Goal: Complete application form

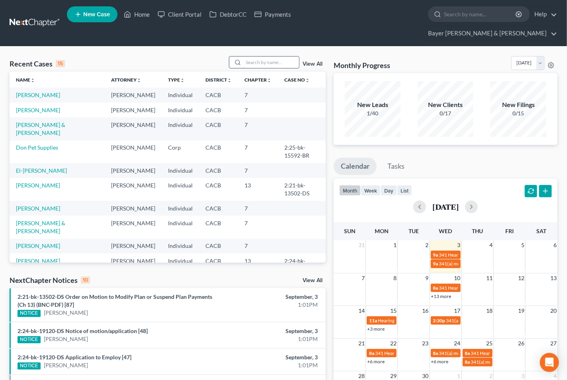
click at [256, 57] on input "search" at bounding box center [271, 63] width 56 height 12
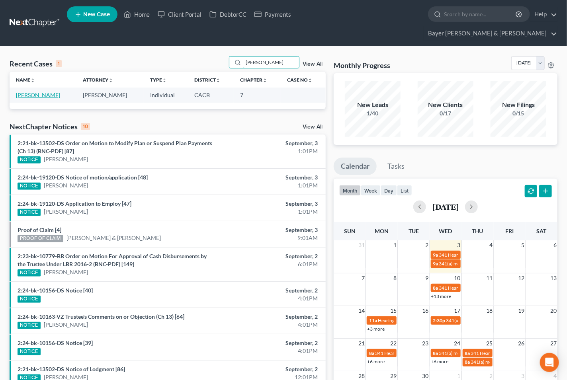
type input "[PERSON_NAME]"
click at [26, 92] on link "[PERSON_NAME]" at bounding box center [38, 95] width 44 height 7
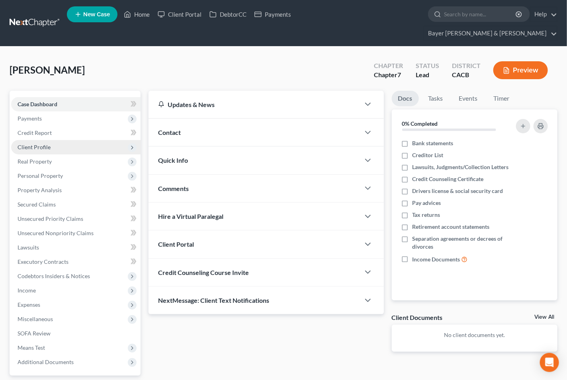
click at [29, 144] on span "Client Profile" at bounding box center [34, 147] width 33 height 7
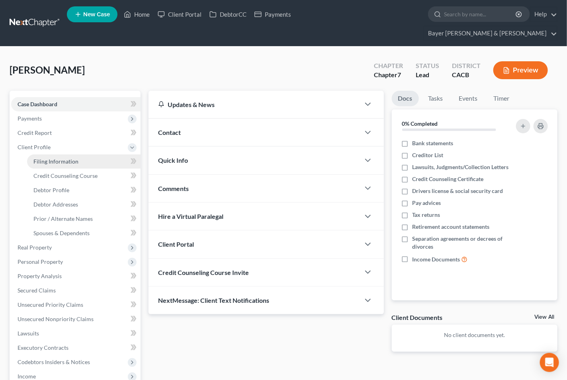
click at [63, 158] on span "Filing Information" at bounding box center [55, 161] width 45 height 7
select select "1"
select select "0"
select select "4"
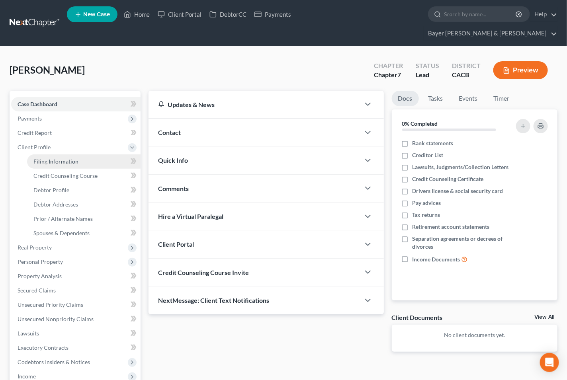
select select "0"
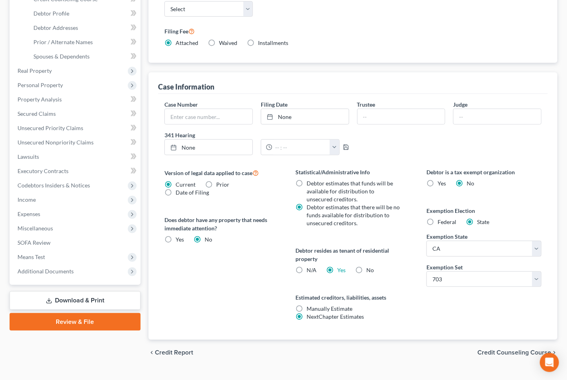
scroll to position [178, 0]
click at [496, 349] on span "Credit Counseling Course" at bounding box center [515, 352] width 74 height 6
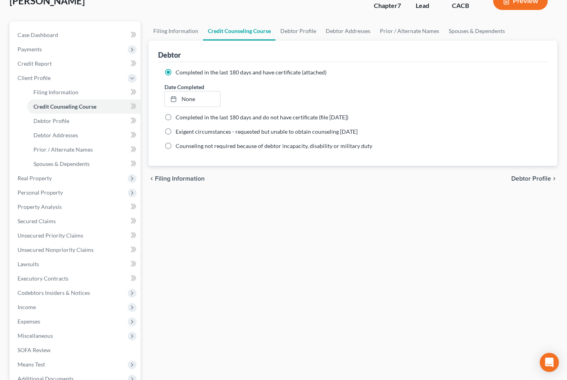
scroll to position [142, 0]
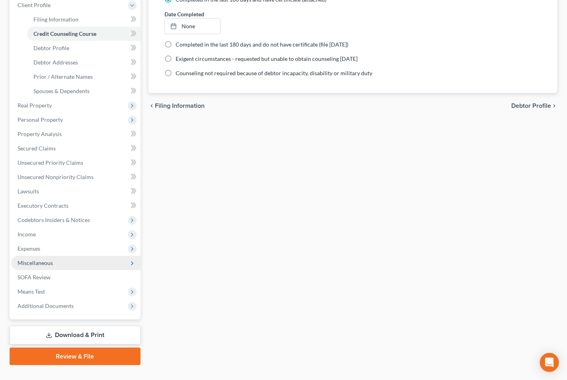
click at [38, 260] on span "Miscellaneous" at bounding box center [35, 263] width 35 height 7
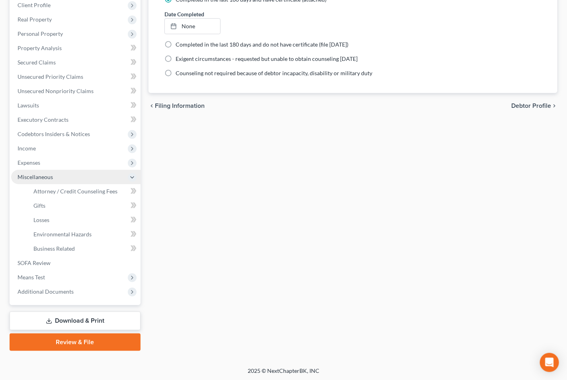
scroll to position [128, 0]
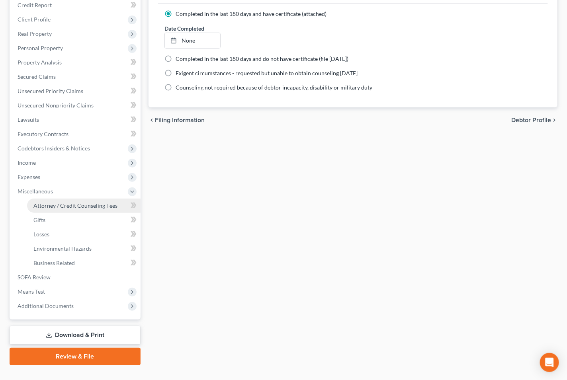
click at [51, 202] on span "Attorney / Credit Counseling Fees" at bounding box center [75, 205] width 84 height 7
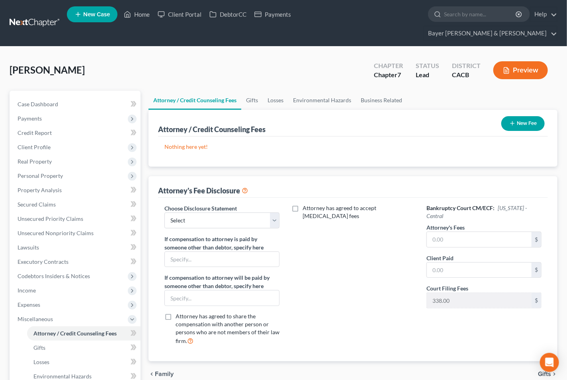
click at [519, 116] on button "New Fee" at bounding box center [522, 123] width 43 height 15
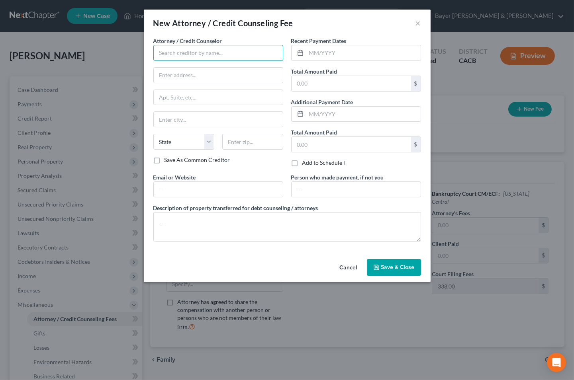
click at [235, 55] on input "text" at bounding box center [218, 53] width 130 height 16
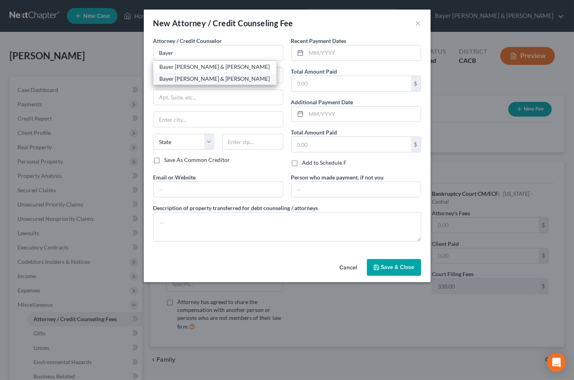
click at [166, 80] on div "Bayer [PERSON_NAME] & [PERSON_NAME]" at bounding box center [215, 79] width 110 height 8
type input "Bayer [PERSON_NAME] & [PERSON_NAME]"
type input "[STREET_ADDRESS]"
type input "Suite 1900"
type input "[GEOGRAPHIC_DATA]"
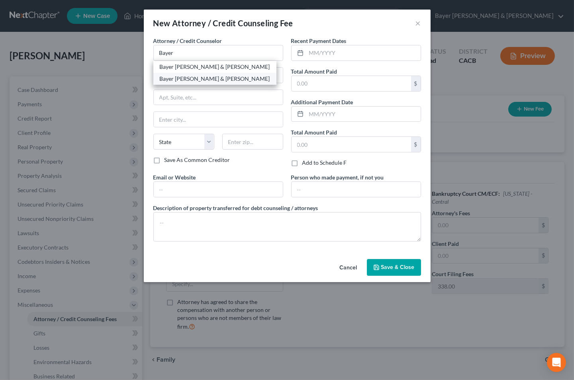
select select "4"
type input "90017"
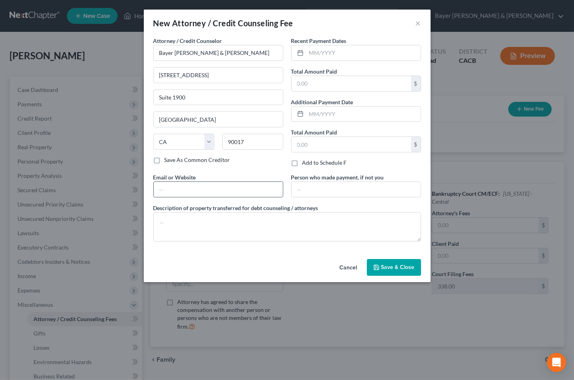
click at [198, 190] on input "text" at bounding box center [218, 189] width 129 height 15
type input "[PERSON_NAME][EMAIL_ADDRESS][DOMAIN_NAME]"
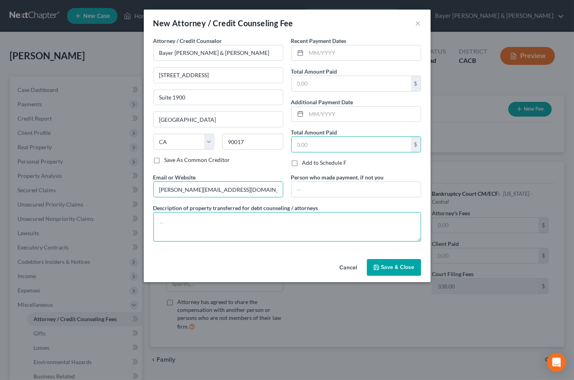
click at [185, 221] on textarea at bounding box center [287, 226] width 268 height 29
type textarea "$2,200 attorney fees plus filing fee"
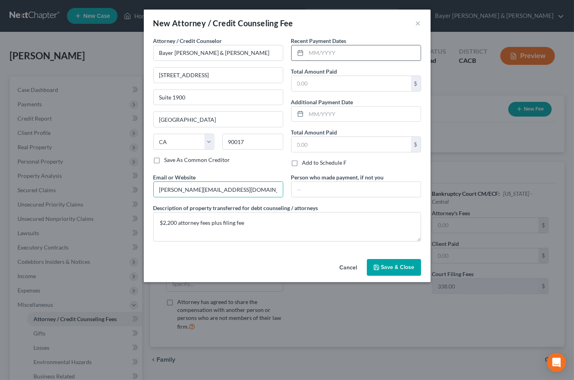
click at [331, 55] on input "text" at bounding box center [363, 52] width 114 height 15
type input "[DATE]"
click at [331, 77] on input "text" at bounding box center [351, 83] width 119 height 15
type input "2,200"
click at [377, 268] on icon "button" at bounding box center [376, 267] width 6 height 6
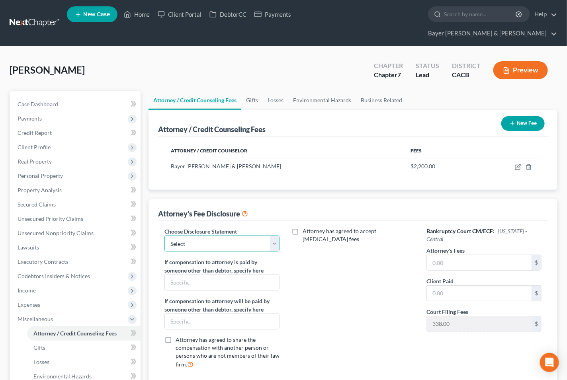
click at [272, 236] on select "Select Substitution in Ch 7 (when UST requests docs) Chapter 11 Standard Ch7 Fe…" at bounding box center [221, 244] width 115 height 16
select select "2"
click at [164, 236] on select "Select Substitution in Ch 7 (when UST requests docs) Chapter 11 Standard Ch7 Fe…" at bounding box center [221, 244] width 115 height 16
click at [483, 255] on input "text" at bounding box center [479, 262] width 105 height 15
type input "2,200"
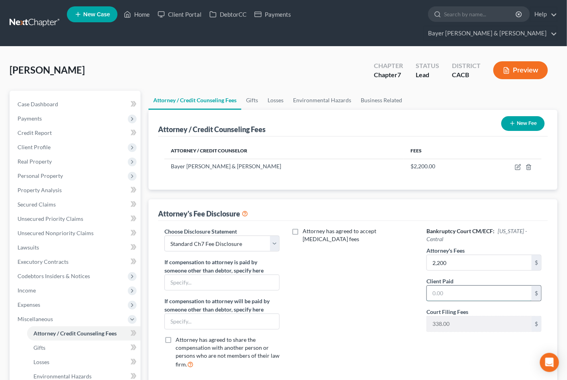
click at [474, 286] on input "text" at bounding box center [479, 293] width 105 height 15
type input "2,200"
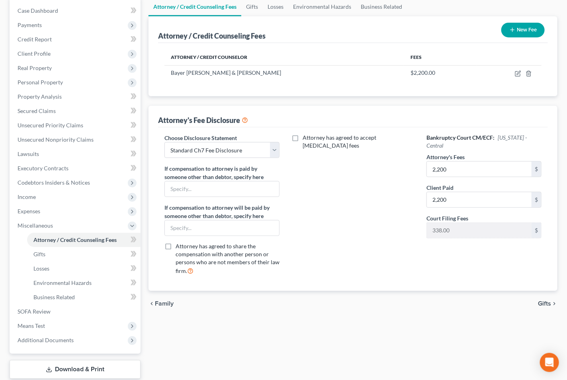
scroll to position [128, 0]
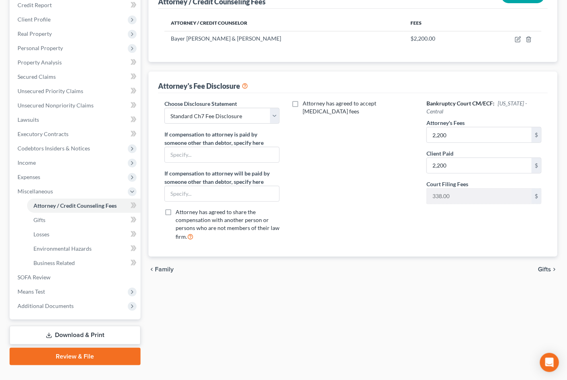
click at [542, 266] on span "Gifts" at bounding box center [544, 269] width 13 height 6
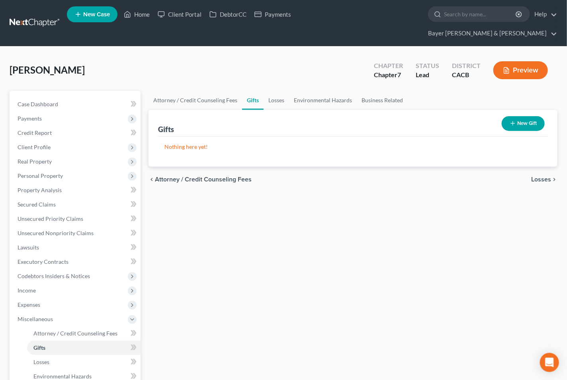
click at [536, 176] on span "Losses" at bounding box center [541, 179] width 20 height 6
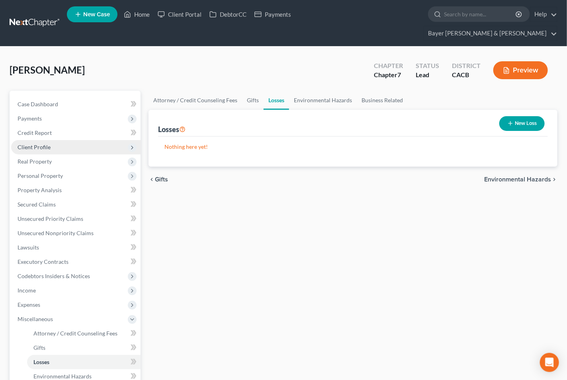
click at [37, 144] on span "Client Profile" at bounding box center [34, 147] width 33 height 7
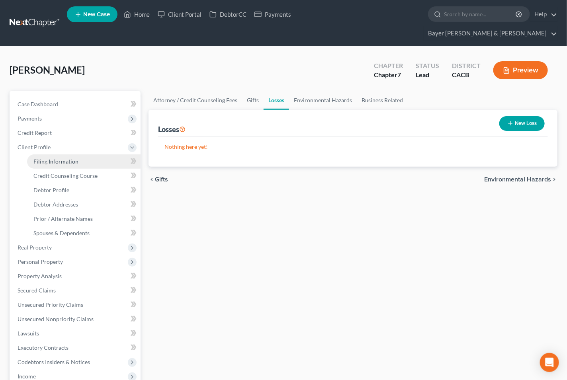
click at [41, 158] on span "Filing Information" at bounding box center [55, 161] width 45 height 7
select select "1"
select select "0"
select select "7"
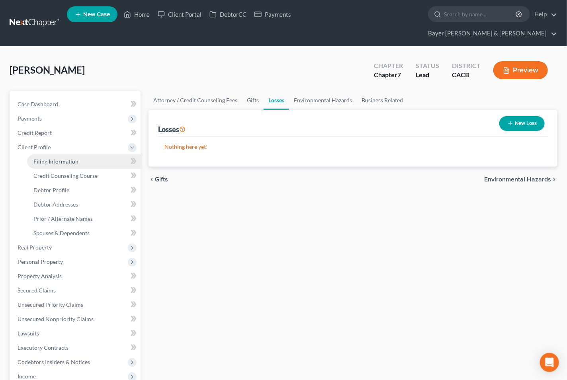
select select "1"
select select "4"
select select "0"
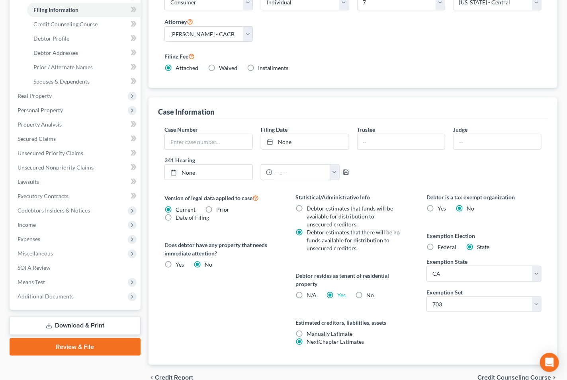
scroll to position [178, 0]
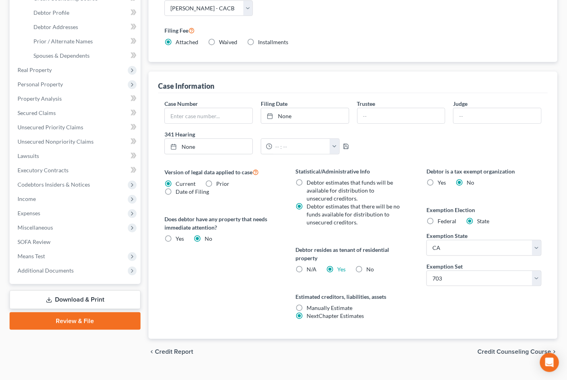
drag, startPoint x: 518, startPoint y: 334, endPoint x: 491, endPoint y: 309, distance: 37.2
click at [516, 349] on span "Credit Counseling Course" at bounding box center [515, 352] width 74 height 6
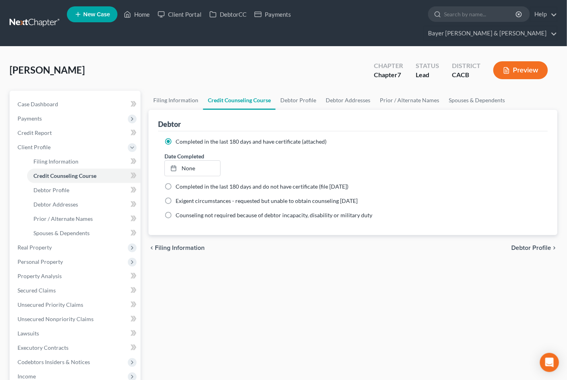
click at [534, 245] on span "Debtor Profile" at bounding box center [531, 248] width 40 height 6
select select "0"
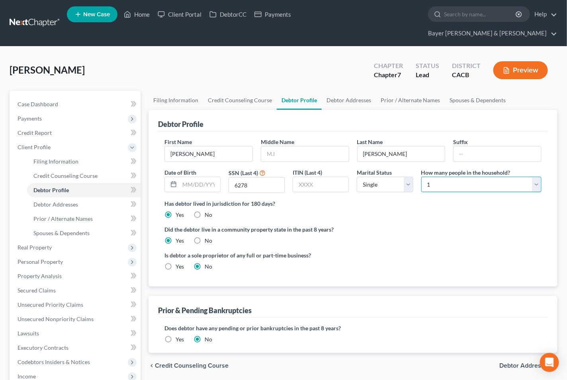
drag, startPoint x: 409, startPoint y: 200, endPoint x: 451, endPoint y: 172, distance: 50.8
click at [451, 177] on select "Select 1 2 3 4 5 6 7 8 9 10 11 12 13 14 15 16 17 18 19 20" at bounding box center [481, 185] width 120 height 16
click at [446, 177] on select "Select 1 2 3 4 5 6 7 8 9 10 11 12 13 14 15 16 17 18 19 20" at bounding box center [481, 185] width 120 height 16
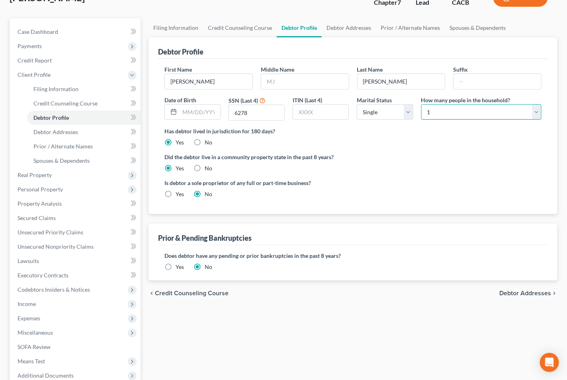
scroll to position [88, 0]
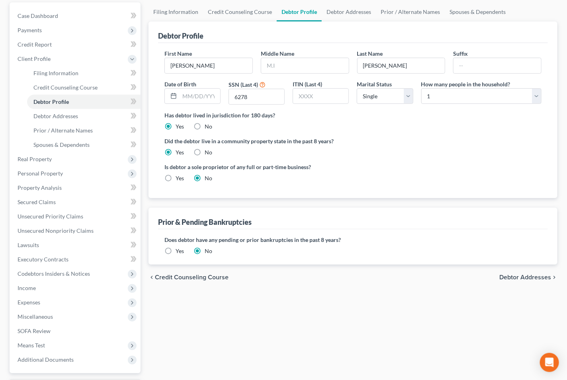
click at [502, 274] on span "Debtor Addresses" at bounding box center [525, 277] width 52 height 6
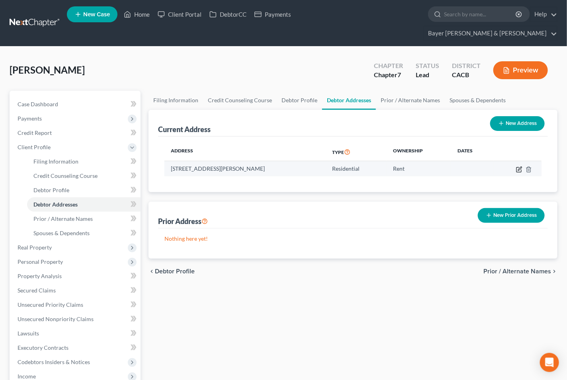
click at [518, 167] on icon "button" at bounding box center [519, 169] width 5 height 5
select select "4"
select select "0"
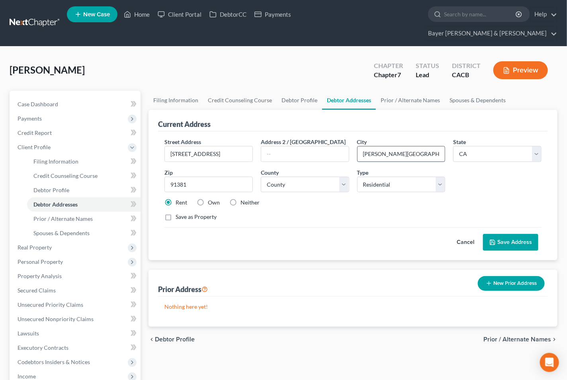
drag, startPoint x: 433, startPoint y: 141, endPoint x: 360, endPoint y: 145, distance: 72.6
click at [360, 147] on input "[PERSON_NAME][GEOGRAPHIC_DATA]" at bounding box center [402, 154] width 88 height 15
type input "[GEOGRAPHIC_DATA]"
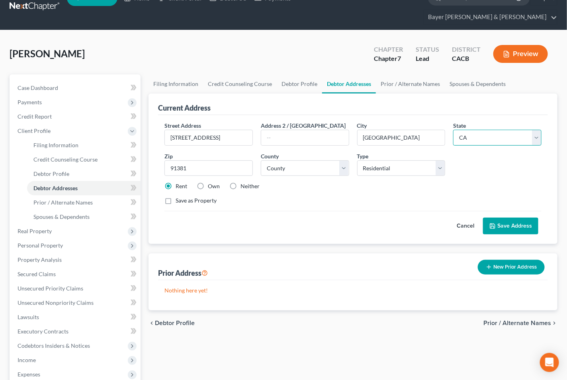
scroll to position [44, 0]
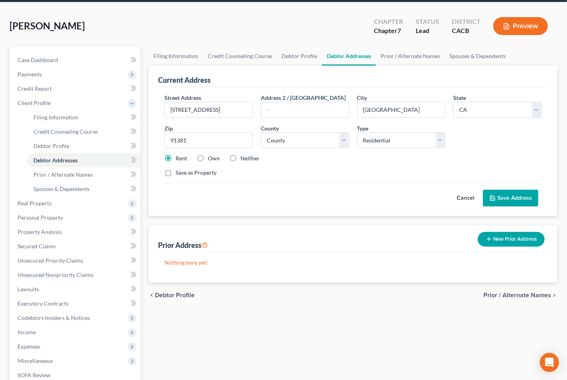
click at [506, 232] on button "New Prior Address" at bounding box center [511, 239] width 67 height 15
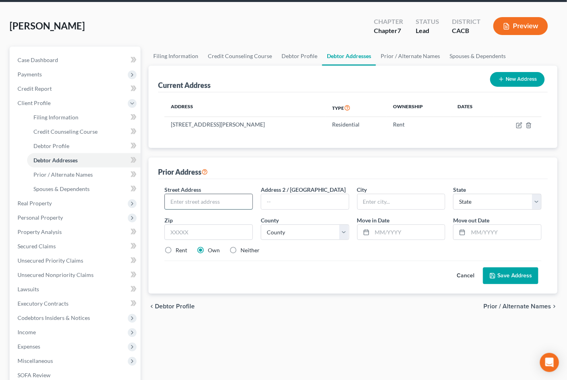
click at [196, 194] on input "text" at bounding box center [209, 201] width 88 height 15
type input "[STREET_ADDRESS][PERSON_NAME]"
type input "[GEOGRAPHIC_DATA]"
select select "4"
type input "91355"
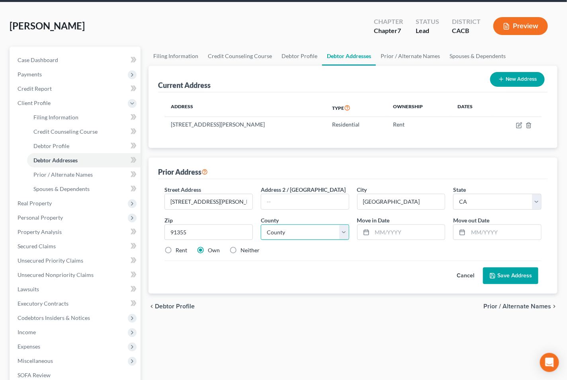
click at [346, 225] on select "County [GEOGRAPHIC_DATA] [GEOGRAPHIC_DATA] [GEOGRAPHIC_DATA] [GEOGRAPHIC_DATA] …" at bounding box center [305, 233] width 88 height 16
select select "18"
click at [261, 225] on select "County [GEOGRAPHIC_DATA] [GEOGRAPHIC_DATA] [GEOGRAPHIC_DATA] [GEOGRAPHIC_DATA] …" at bounding box center [305, 233] width 88 height 16
click at [378, 225] on input "text" at bounding box center [408, 232] width 73 height 15
type input "[DATE]"
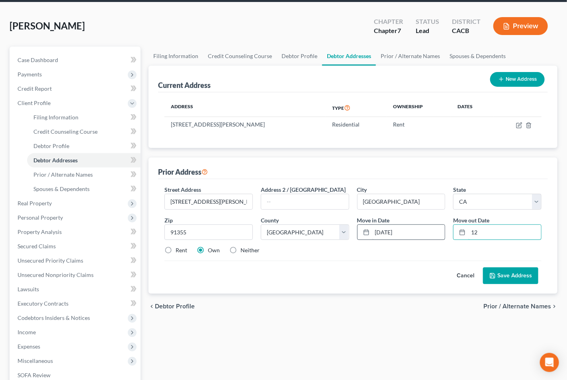
type input "12"
click at [405, 225] on input "[DATE]" at bounding box center [408, 232] width 73 height 15
type input "[DATE]"
click at [176, 247] on label "Rent" at bounding box center [182, 251] width 12 height 8
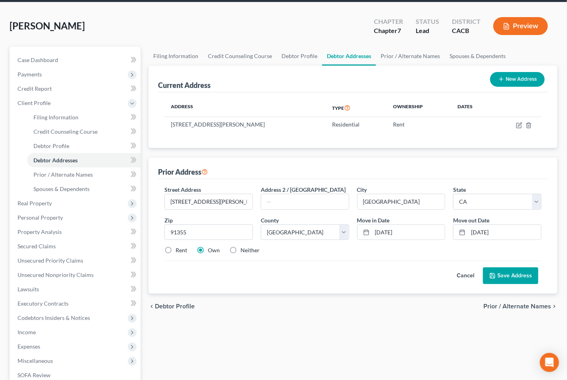
click at [179, 247] on input "Rent" at bounding box center [181, 249] width 5 height 5
radio input "true"
click at [498, 268] on button "Save Address" at bounding box center [510, 276] width 55 height 17
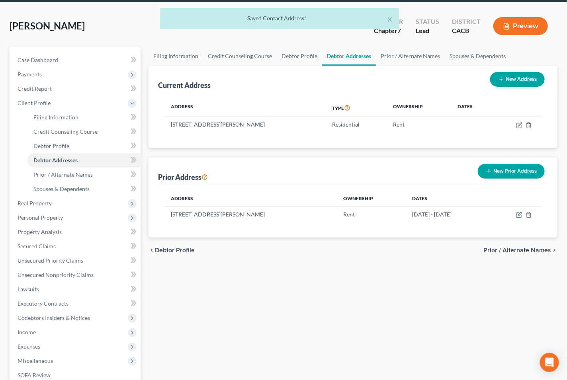
click at [515, 247] on span "Prior / Alternate Names" at bounding box center [517, 250] width 68 height 6
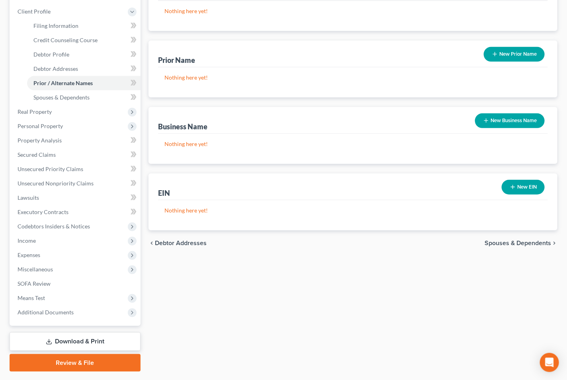
scroll to position [142, 0]
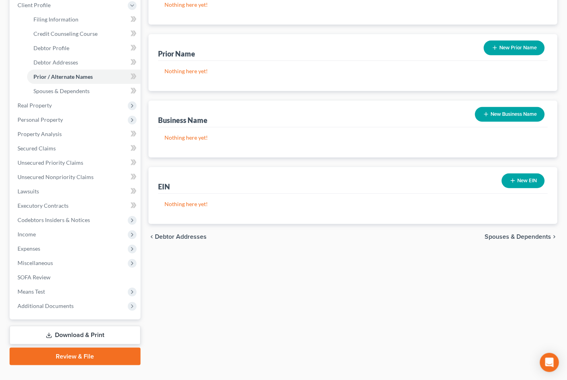
click at [500, 234] on span "Spouses & Dependents" at bounding box center [518, 237] width 67 height 6
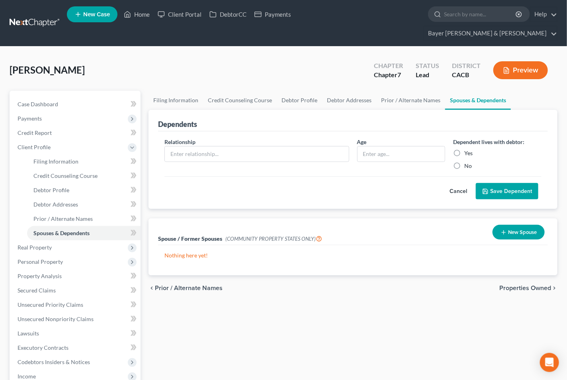
click at [459, 184] on button "Cancel" at bounding box center [458, 192] width 35 height 16
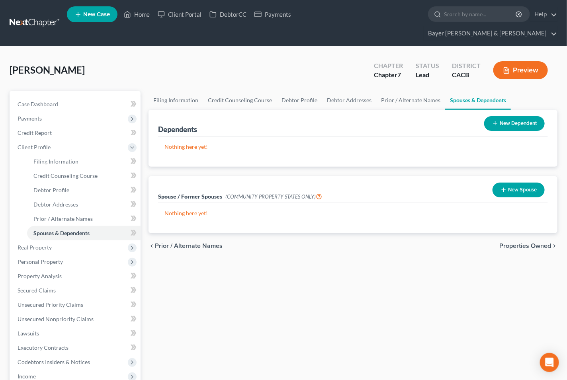
click at [521, 183] on button "New Spouse" at bounding box center [519, 190] width 52 height 15
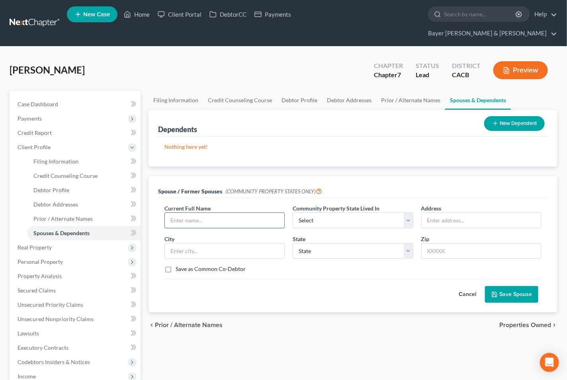
click at [213, 213] on input "text" at bounding box center [224, 220] width 119 height 15
type input "N/A"
select select "1"
click at [506, 286] on button "Save Spouse" at bounding box center [511, 294] width 53 height 17
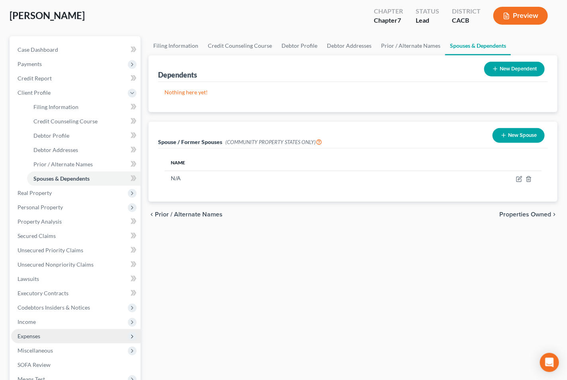
scroll to position [142, 0]
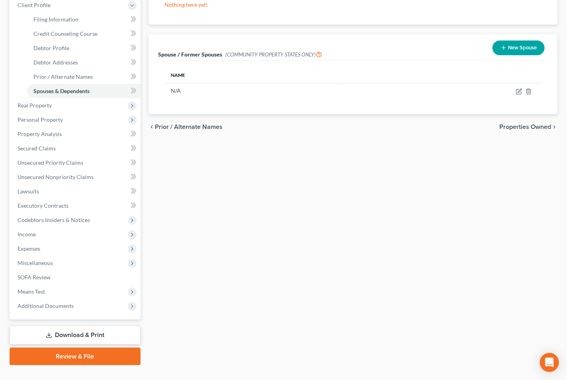
click at [69, 326] on link "Download & Print" at bounding box center [75, 335] width 131 height 19
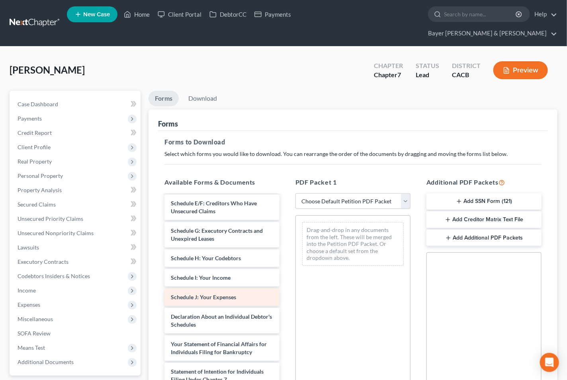
scroll to position [133, 0]
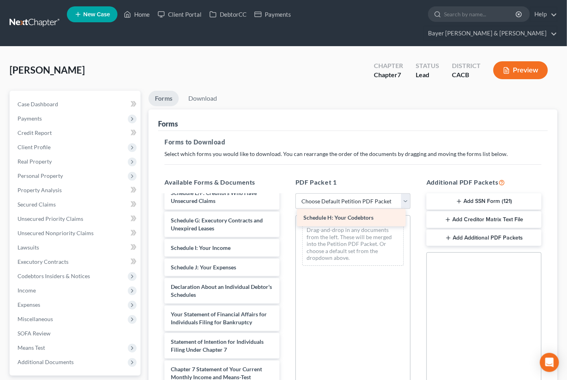
drag, startPoint x: 199, startPoint y: 241, endPoint x: 332, endPoint y: 217, distance: 134.7
click at [286, 217] on div "Schedule H: Your Codebtors Voluntary Petition for Individuals Filing for Bankru…" at bounding box center [222, 271] width 128 height 417
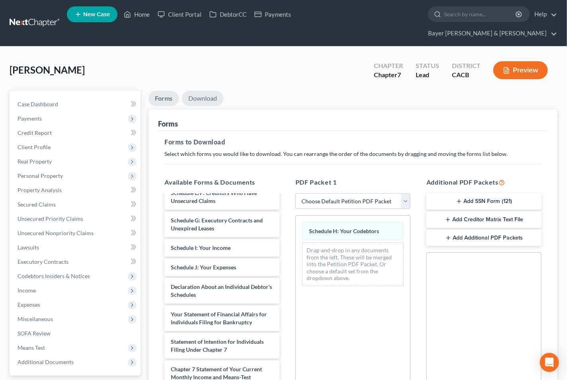
click at [202, 91] on link "Download" at bounding box center [202, 99] width 41 height 16
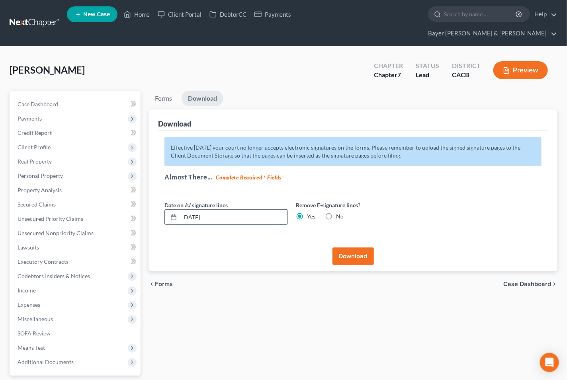
drag, startPoint x: 203, startPoint y: 203, endPoint x: 177, endPoint y: 201, distance: 26.0
click at [177, 209] on div "[DATE]" at bounding box center [225, 217] width 123 height 16
type input "5"
click at [357, 248] on button "Download" at bounding box center [353, 257] width 41 height 18
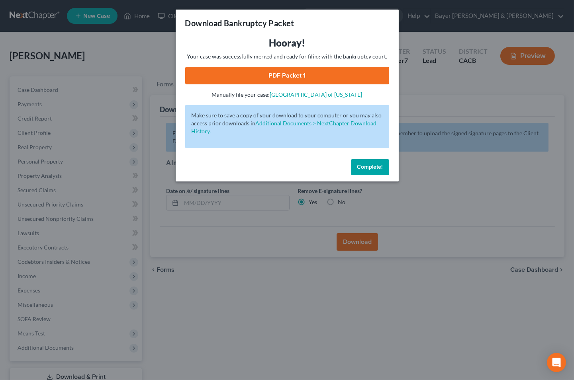
click at [278, 72] on link "PDF Packet 1" at bounding box center [287, 76] width 204 height 18
click at [119, 40] on div "Download Bankruptcy Packet Hooray! Your case was successfully merged and ready …" at bounding box center [287, 190] width 574 height 380
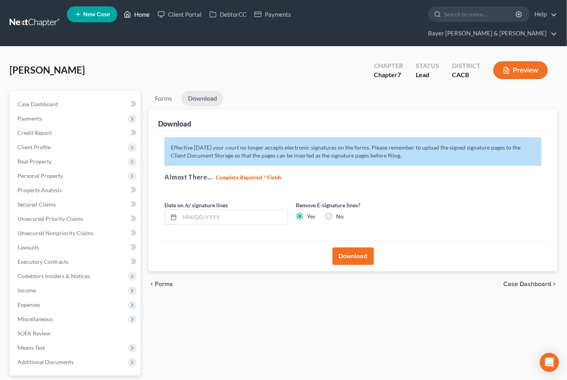
click at [141, 16] on link "Home" at bounding box center [137, 14] width 34 height 14
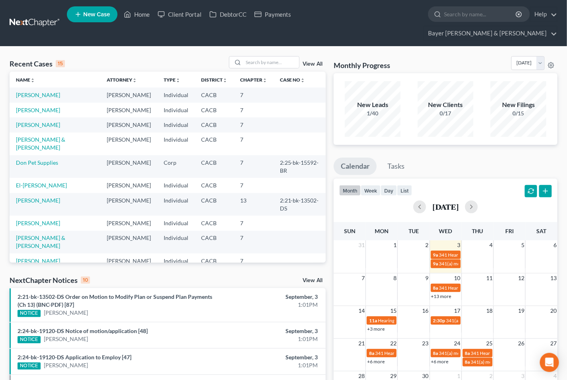
click at [31, 272] on link "[PERSON_NAME]" at bounding box center [38, 275] width 44 height 7
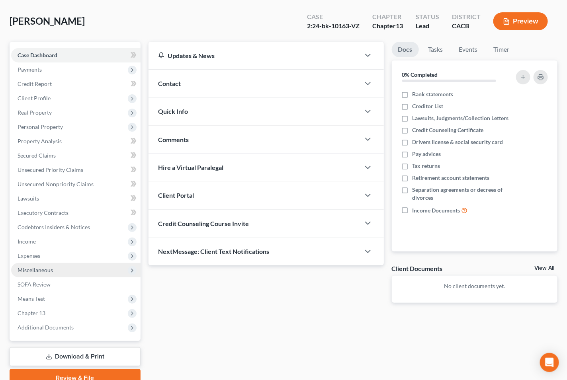
scroll to position [70, 0]
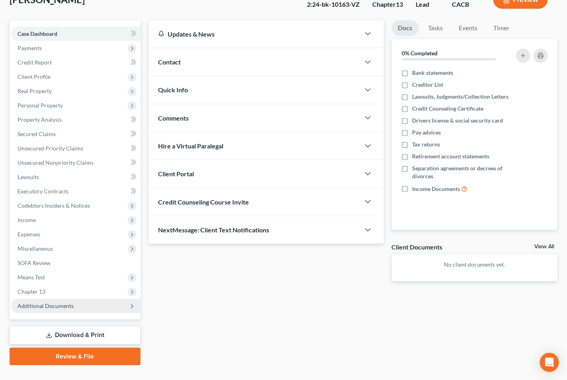
click at [39, 303] on span "Additional Documents" at bounding box center [46, 306] width 56 height 7
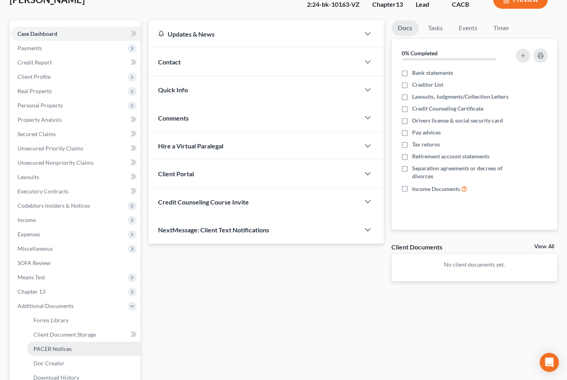
click at [49, 346] on span "PACER Notices" at bounding box center [52, 349] width 38 height 7
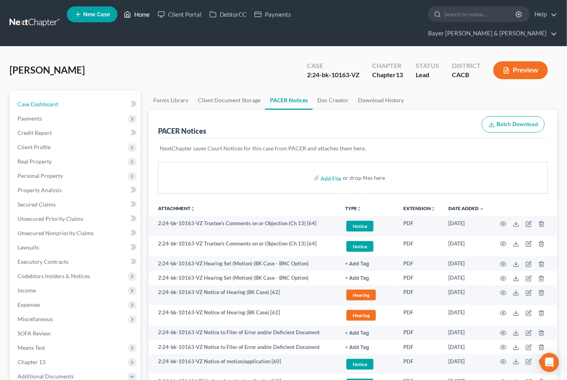
drag, startPoint x: 59, startPoint y: 90, endPoint x: 141, endPoint y: 20, distance: 108.0
click at [59, 97] on link "Case Dashboard" at bounding box center [75, 104] width 129 height 14
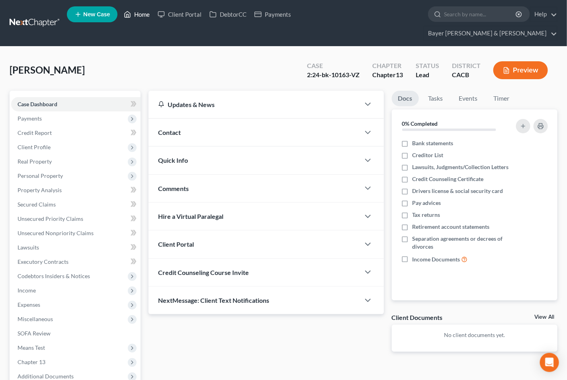
click at [142, 15] on link "Home" at bounding box center [137, 14] width 34 height 14
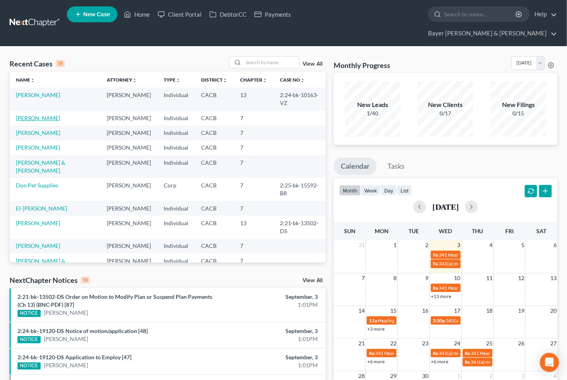
click at [30, 115] on link "[PERSON_NAME]" at bounding box center [38, 118] width 44 height 7
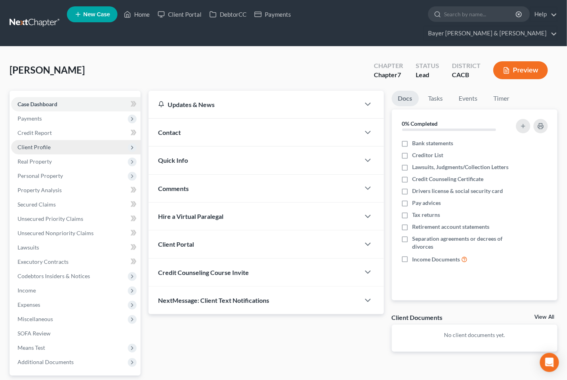
click at [36, 144] on span "Client Profile" at bounding box center [34, 147] width 33 height 7
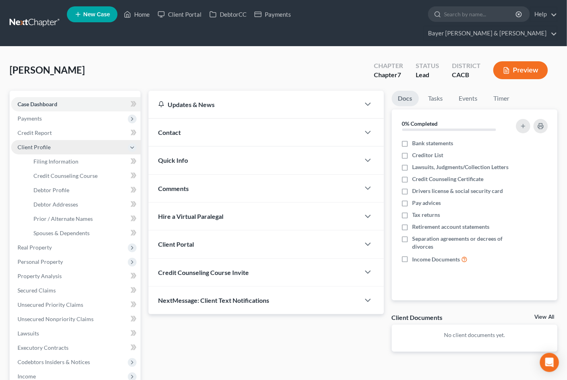
click at [128, 140] on span "Client Profile" at bounding box center [75, 147] width 129 height 14
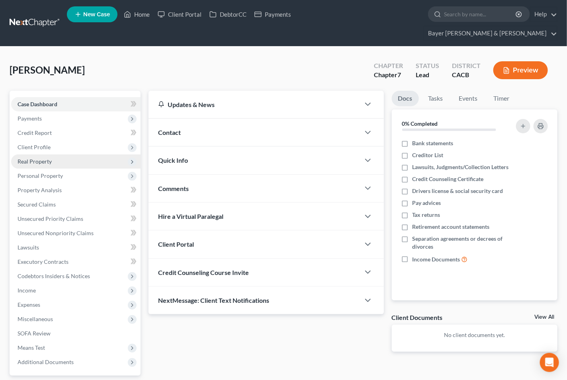
click at [31, 158] on span "Real Property" at bounding box center [35, 161] width 34 height 7
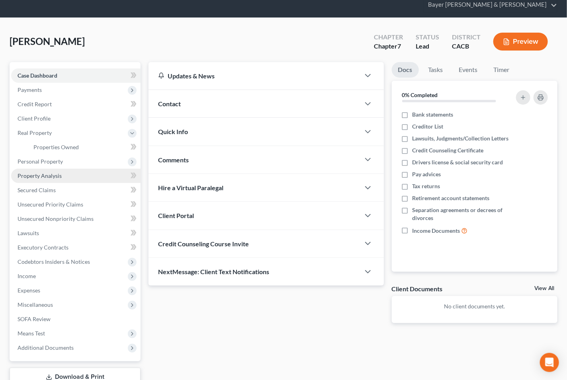
scroll to position [44, 0]
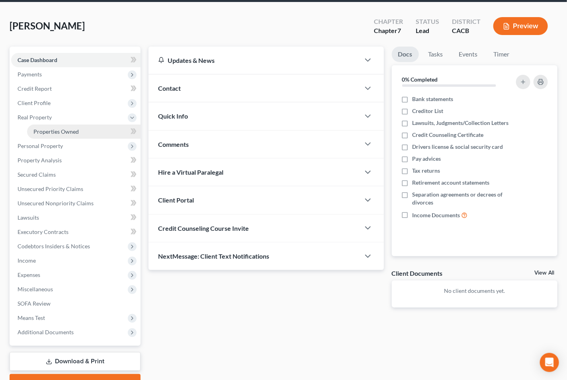
click at [80, 125] on link "Properties Owned" at bounding box center [84, 132] width 114 height 14
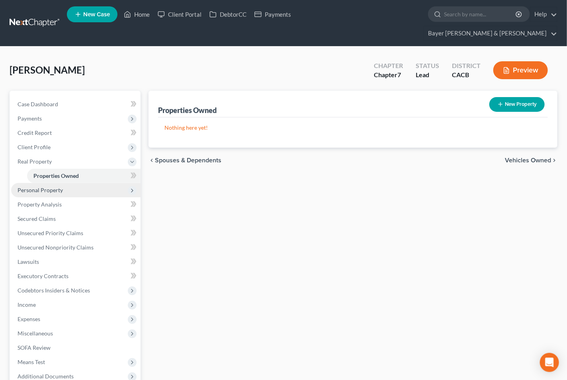
click at [92, 183] on span "Personal Property" at bounding box center [75, 190] width 129 height 14
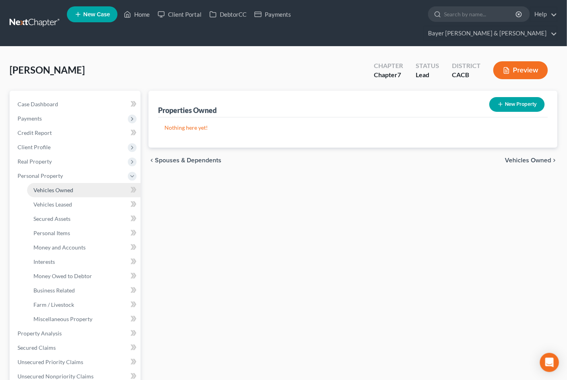
click at [112, 183] on link "Vehicles Owned" at bounding box center [84, 190] width 114 height 14
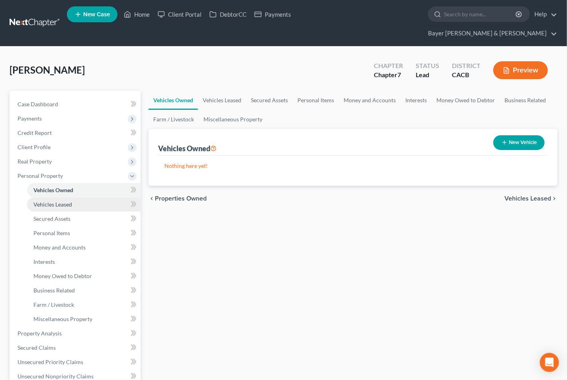
click at [82, 198] on link "Vehicles Leased" at bounding box center [84, 205] width 114 height 14
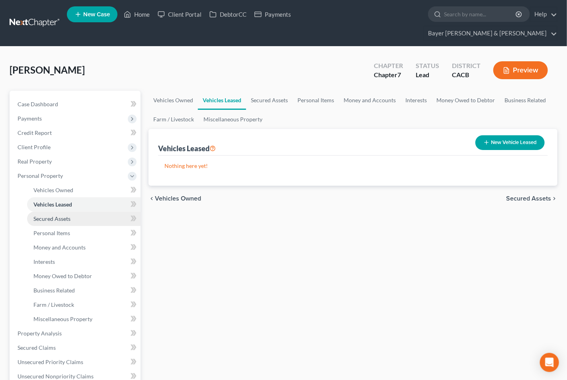
click at [57, 215] on span "Secured Assets" at bounding box center [51, 218] width 37 height 7
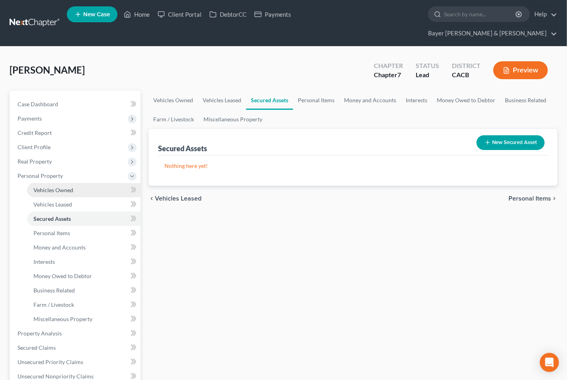
click at [53, 187] on span "Vehicles Owned" at bounding box center [53, 190] width 40 height 7
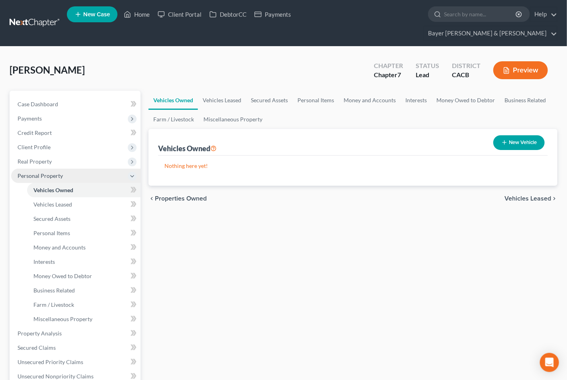
click at [136, 172] on icon at bounding box center [132, 176] width 9 height 9
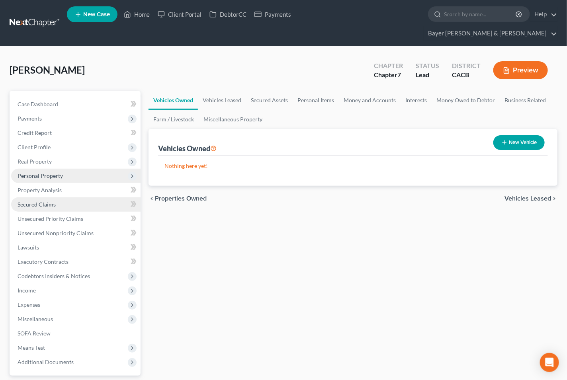
click at [81, 198] on link "Secured Claims" at bounding box center [75, 205] width 129 height 14
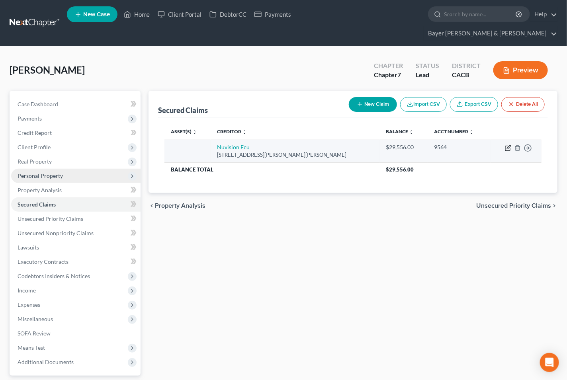
click at [509, 145] on icon "button" at bounding box center [509, 147] width 4 height 4
select select "4"
select select "0"
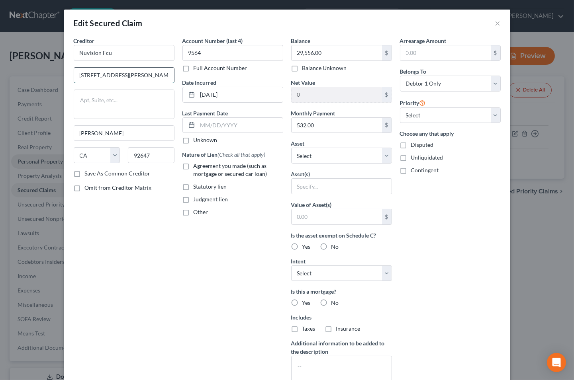
click at [124, 77] on input "[STREET_ADDRESS][PERSON_NAME]" at bounding box center [124, 75] width 100 height 15
type input "[STREET_ADDRESS][PERSON_NAME]"
click at [386, 152] on select "Select Other Multiple Assets" at bounding box center [341, 156] width 101 height 16
click at [362, 186] on input "text" at bounding box center [342, 186] width 100 height 15
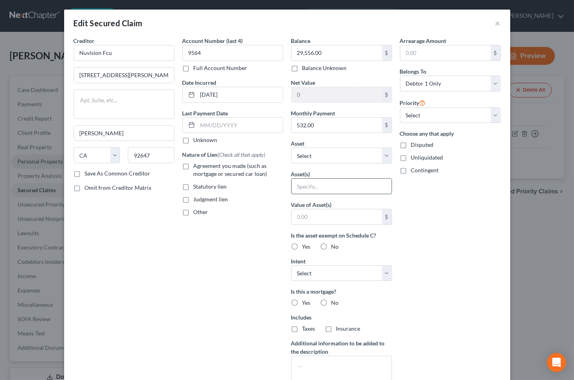
click at [361, 186] on input "text" at bounding box center [342, 186] width 100 height 15
click at [194, 170] on label "Agreement you made (such as mortgage or secured car loan)" at bounding box center [239, 170] width 90 height 16
click at [197, 167] on input "Agreement you made (such as mortgage or secured car loan)" at bounding box center [199, 164] width 5 height 5
checkbox input "true"
click at [331, 304] on label "No" at bounding box center [335, 303] width 8 height 8
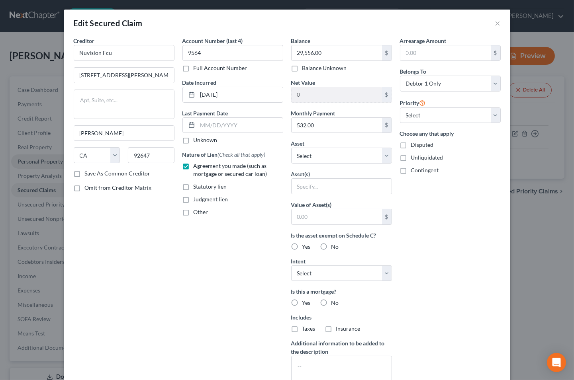
click at [335, 304] on input "No" at bounding box center [337, 301] width 5 height 5
radio input "true"
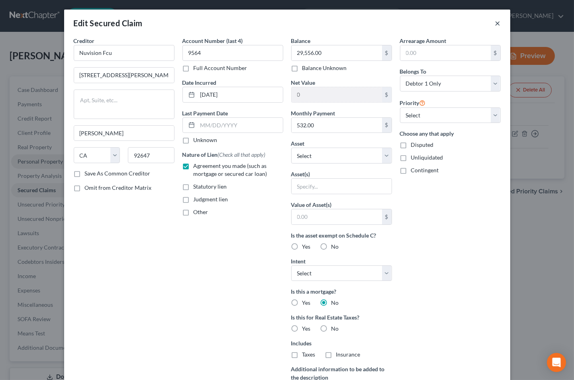
click at [495, 25] on button "×" at bounding box center [498, 23] width 6 height 10
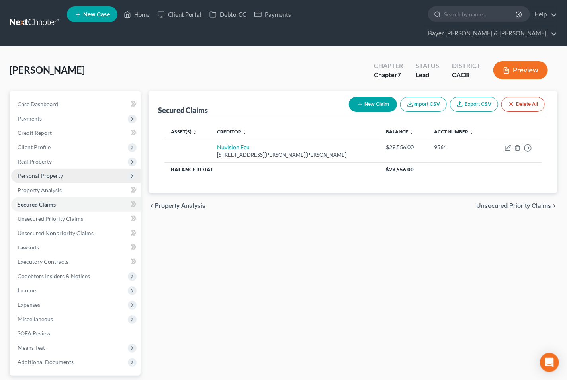
click at [367, 97] on button "New Claim" at bounding box center [373, 104] width 48 height 15
select select "0"
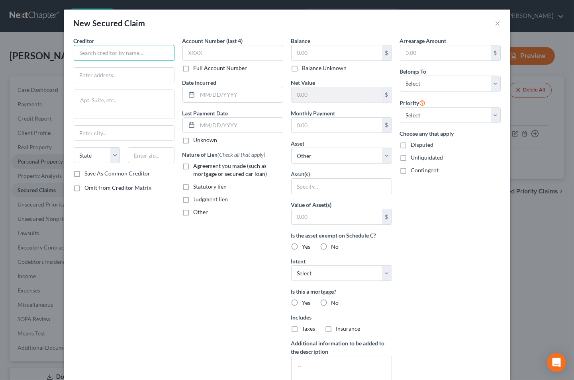
click at [118, 50] on input "text" at bounding box center [124, 53] width 101 height 16
type input "Honda Financial"
type input "PO Box 60001"
type input "City of Industry"
select select "4"
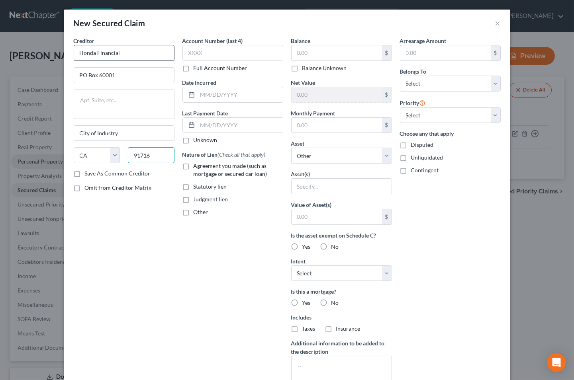
type input "91716"
type input "City Of Industry"
click at [226, 92] on input "text" at bounding box center [240, 94] width 85 height 15
type input "2021"
click at [194, 166] on label "Agreement you made (such as mortgage or secured car loan)" at bounding box center [239, 170] width 90 height 16
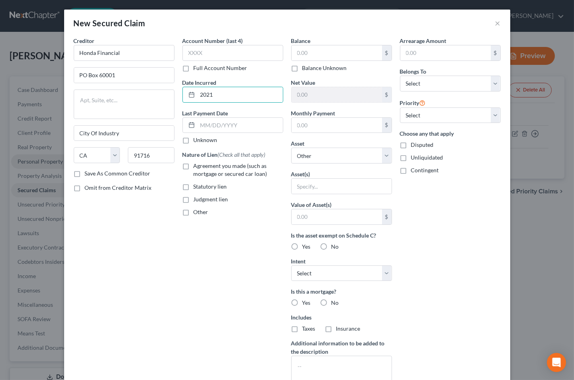
click at [197, 166] on input "Agreement you made (such as mortgage or secured car loan)" at bounding box center [199, 164] width 5 height 5
checkbox input "true"
click at [320, 55] on input "text" at bounding box center [337, 52] width 90 height 15
type input "12,000"
click at [348, 125] on input "text" at bounding box center [337, 125] width 90 height 15
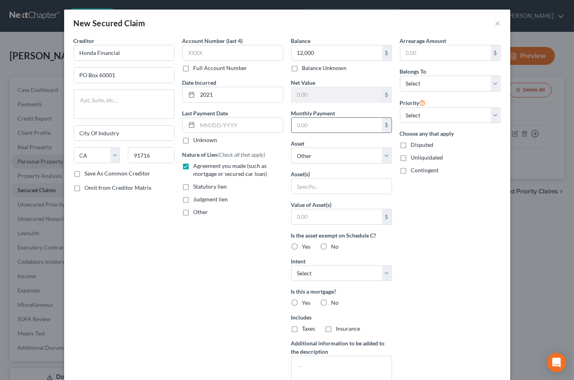
type input "5"
drag, startPoint x: 140, startPoint y: 290, endPoint x: 149, endPoint y: 284, distance: 11.2
click at [143, 288] on div "Creditor * Honda Financial PO Box 60001 City Of Industry State [US_STATE] AK AR…" at bounding box center [124, 214] width 109 height 355
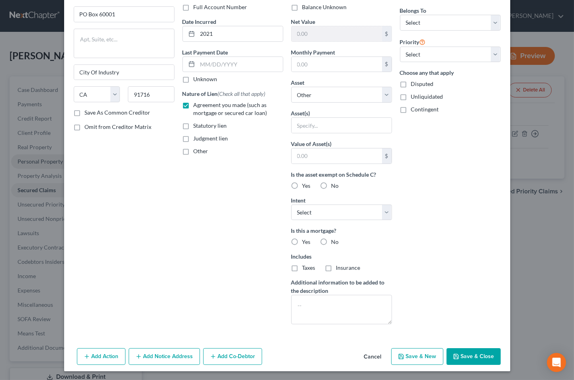
scroll to position [62, 0]
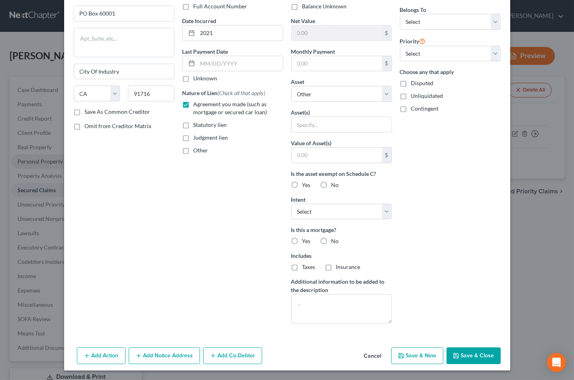
click at [487, 355] on button "Save & Close" at bounding box center [473, 356] width 54 height 17
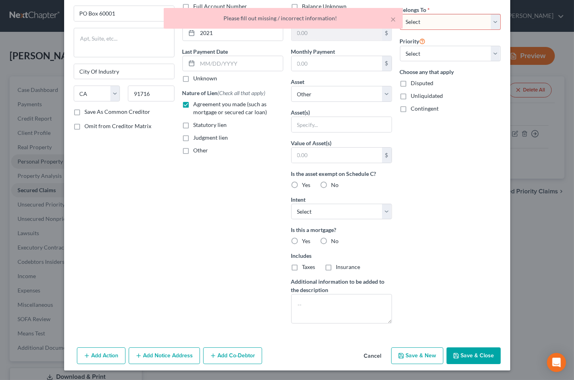
click at [503, 22] on div "× Please fill out missing / incorrect information!" at bounding box center [283, 20] width 574 height 25
click at [490, 19] on div "× Please fill out missing / incorrect information!" at bounding box center [283, 20] width 574 height 25
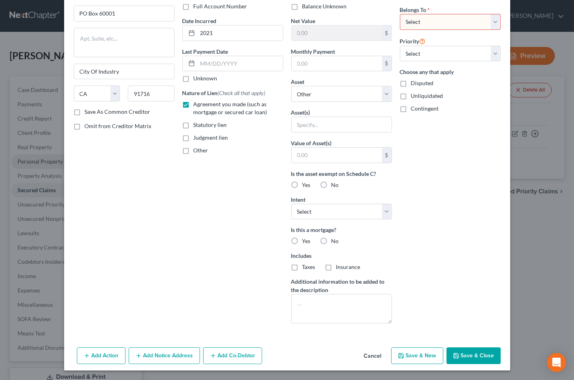
click at [396, 19] on div "Arrearage Amount $ Belongs To * Select Debtor 1 Only Debtor 2 Only Debtor 1 And…" at bounding box center [450, 152] width 109 height 355
click at [491, 22] on select "Select Debtor 1 Only Debtor 2 Only Debtor 1 And Debtor 2 Only At Least One Of T…" at bounding box center [450, 22] width 101 height 16
select select "0"
click at [400, 14] on select "Select Debtor 1 Only Debtor 2 Only Debtor 1 And Debtor 2 Only At Least One Of T…" at bounding box center [450, 22] width 101 height 16
click at [331, 238] on label "No" at bounding box center [335, 241] width 8 height 8
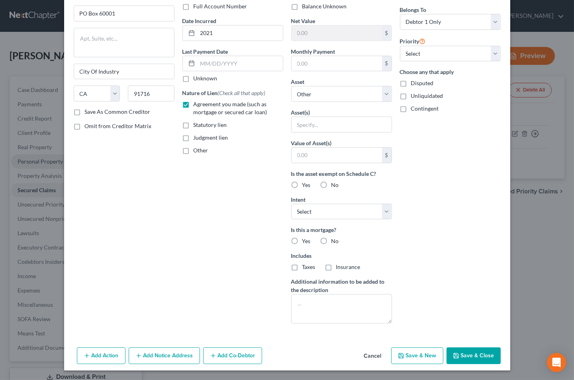
click at [335, 238] on input "No" at bounding box center [337, 239] width 5 height 5
radio input "true"
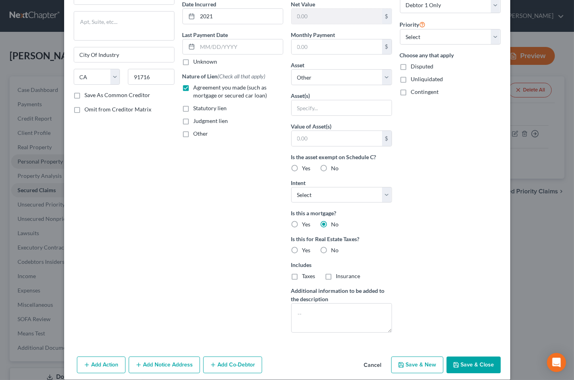
scroll to position [88, 0]
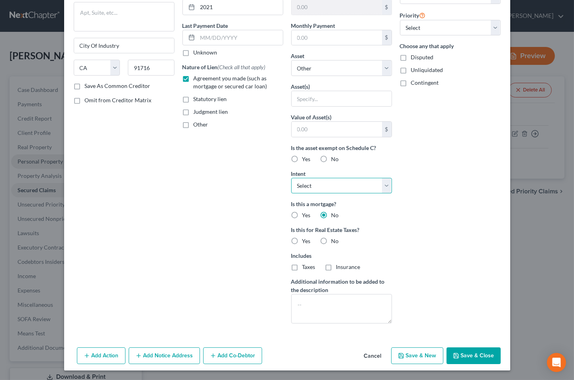
click at [388, 186] on select "Select Surrender Redeem Reaffirm Avoid Other" at bounding box center [341, 186] width 101 height 16
select select "2"
click at [291, 178] on select "Select Surrender Redeem Reaffirm Avoid Other" at bounding box center [341, 186] width 101 height 16
click at [463, 352] on button "Save & Close" at bounding box center [473, 356] width 54 height 17
select select
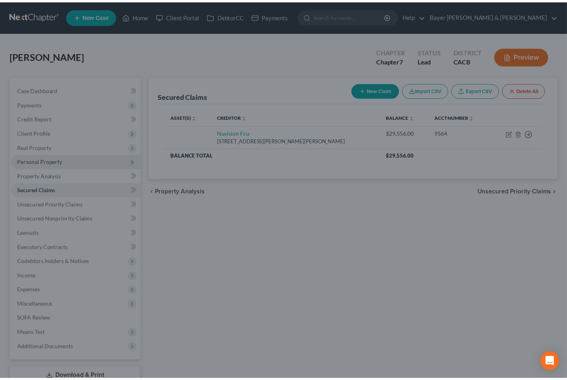
scroll to position [1, 0]
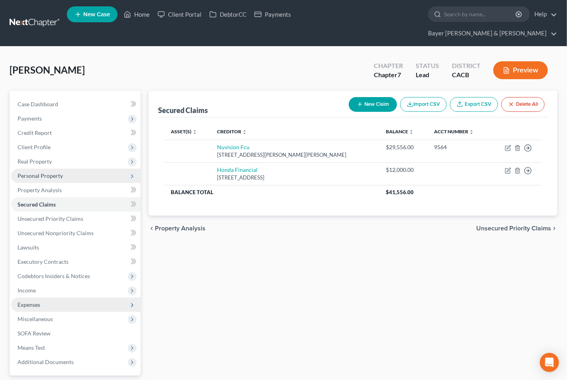
click at [38, 301] on span "Expenses" at bounding box center [29, 304] width 23 height 7
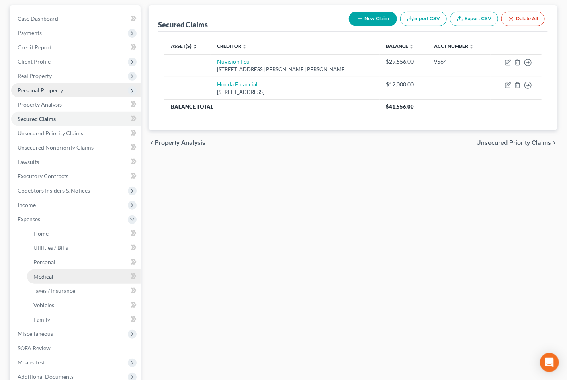
scroll to position [88, 0]
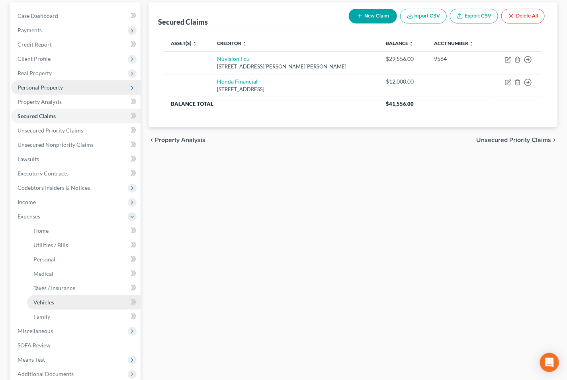
click at [57, 296] on link "Vehicles" at bounding box center [84, 303] width 114 height 14
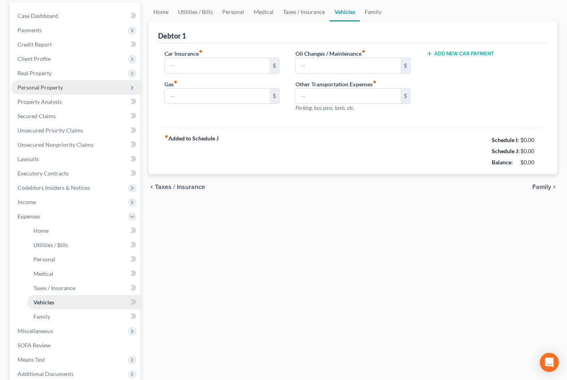
scroll to position [45, 0]
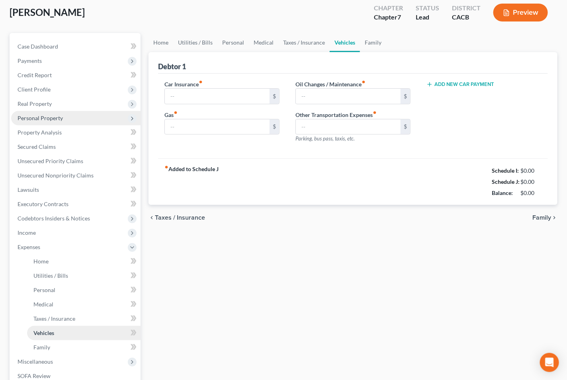
type input "0.00"
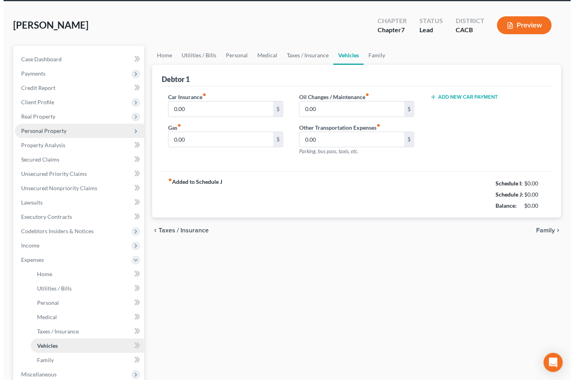
scroll to position [0, 0]
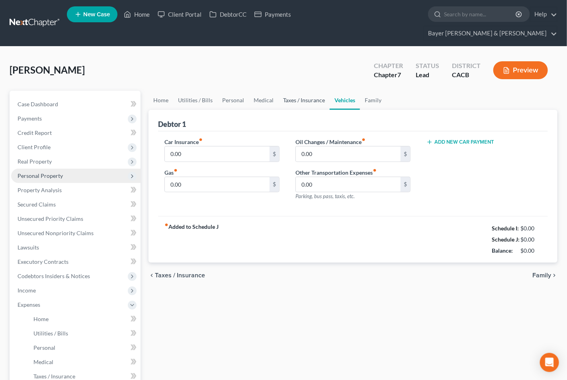
click at [319, 91] on link "Taxes / Insurance" at bounding box center [303, 100] width 51 height 19
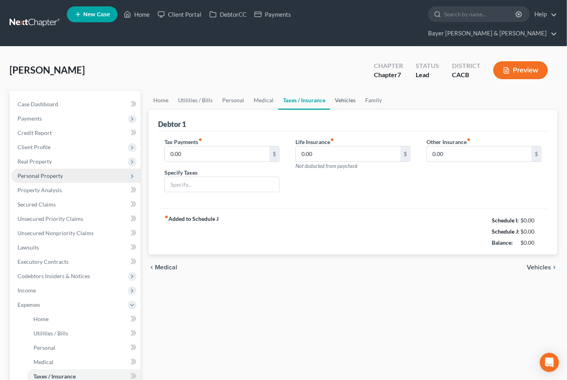
click at [339, 91] on link "Vehicles" at bounding box center [345, 100] width 30 height 19
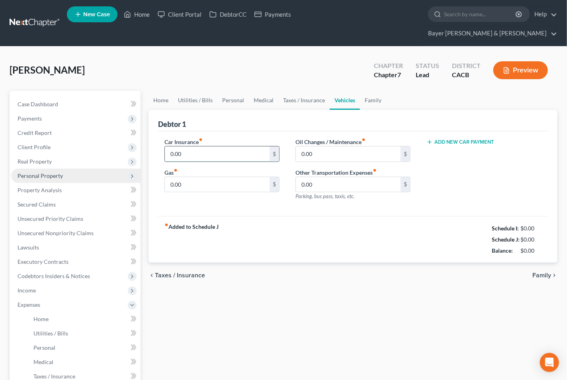
click at [198, 147] on input "0.00" at bounding box center [217, 154] width 105 height 15
type input "240"
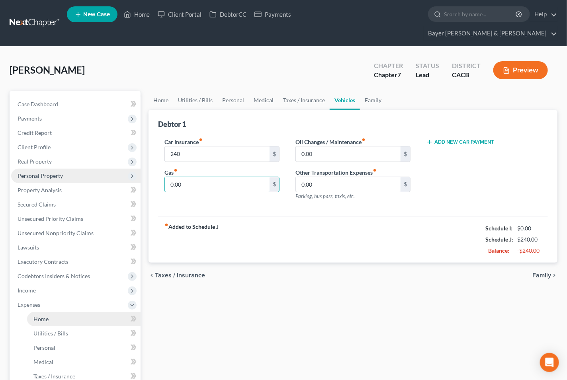
click at [53, 312] on link "Home" at bounding box center [84, 319] width 114 height 14
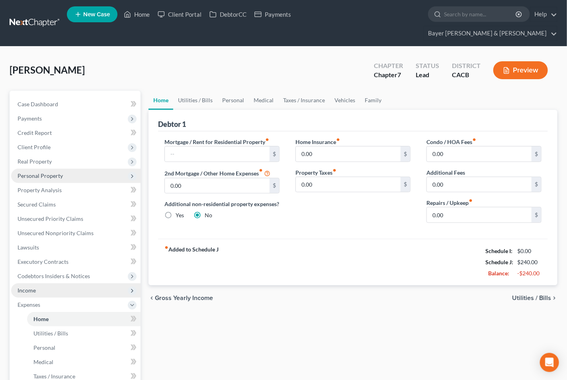
click at [46, 284] on span "Income" at bounding box center [75, 291] width 129 height 14
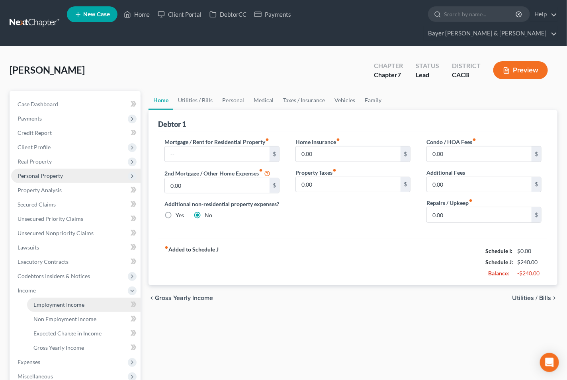
click at [74, 301] on span "Employment Income" at bounding box center [58, 304] width 51 height 7
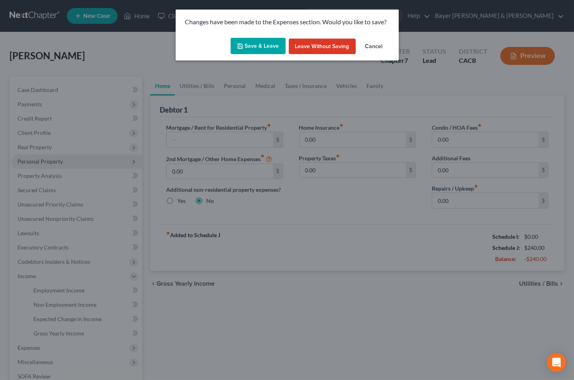
click at [252, 40] on button "Save & Leave" at bounding box center [258, 46] width 55 height 17
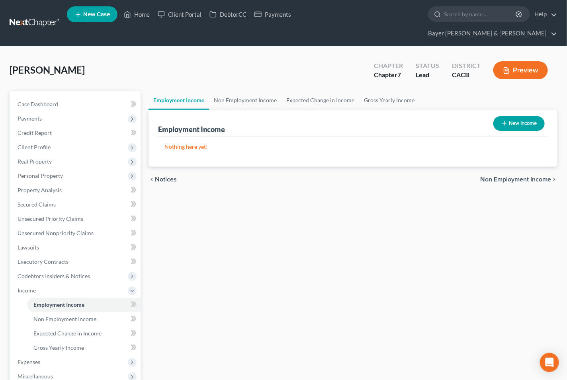
click at [515, 116] on button "New Income" at bounding box center [518, 123] width 51 height 15
select select "0"
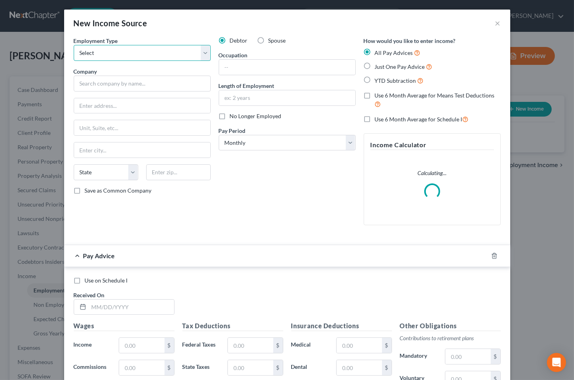
click at [204, 54] on select "Select Full or [DEMOGRAPHIC_DATA] Employment Self Employment" at bounding box center [142, 53] width 137 height 16
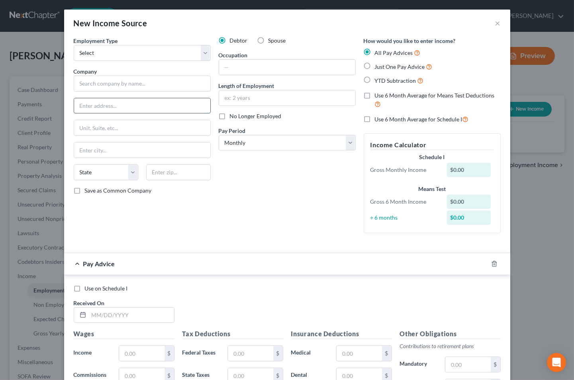
click at [158, 107] on input "text" at bounding box center [142, 105] width 136 height 15
click at [200, 54] on select "Select Full or [DEMOGRAPHIC_DATA] Employment Self Employment" at bounding box center [142, 53] width 137 height 16
click at [74, 45] on select "Select Full or [DEMOGRAPHIC_DATA] Employment Self Employment" at bounding box center [142, 53] width 137 height 16
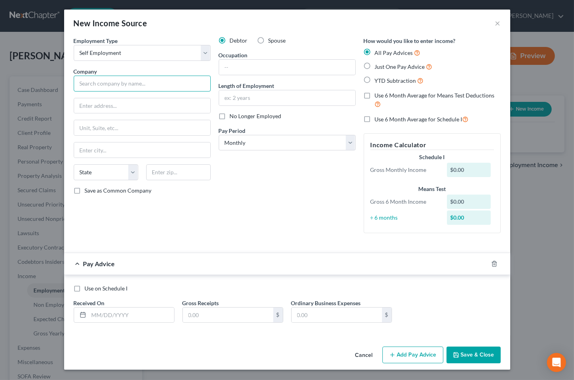
click at [135, 84] on input "text" at bounding box center [142, 84] width 137 height 16
click at [204, 52] on select "Select Full or [DEMOGRAPHIC_DATA] Employment Self Employment" at bounding box center [142, 53] width 137 height 16
select select "0"
click at [74, 45] on select "Select Full or [DEMOGRAPHIC_DATA] Employment Self Employment" at bounding box center [142, 53] width 137 height 16
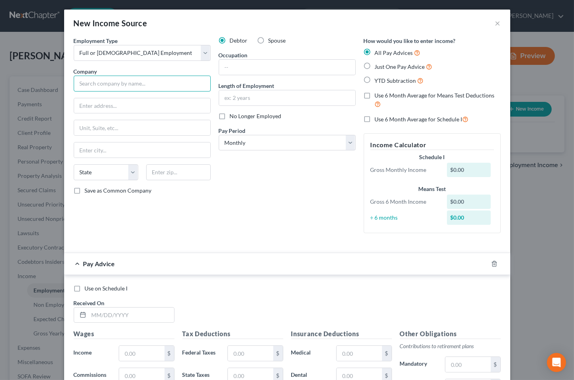
click at [121, 82] on input "text" at bounding box center [142, 84] width 137 height 16
type input "Uber"
type input "[STREET_ADDRESS]"
type input "[GEOGRAPHIC_DATA]"
select select "4"
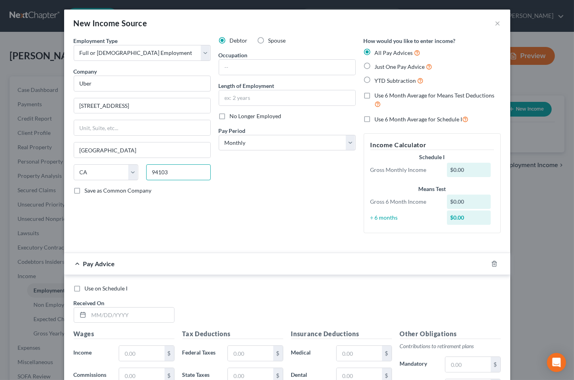
type input "94103"
click at [108, 85] on input "Uber" at bounding box center [142, 84] width 137 height 16
type input "Uber/Amazon"
click at [281, 67] on input "text" at bounding box center [287, 67] width 136 height 15
type input "Driver"
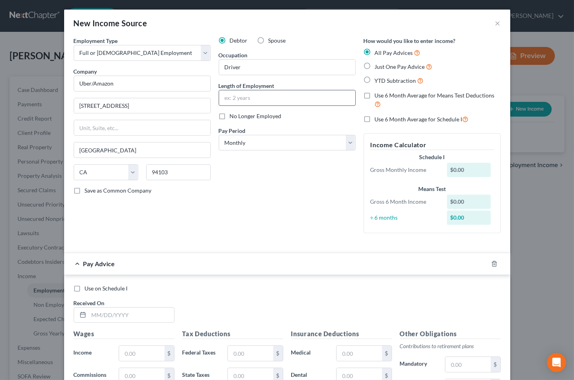
click at [237, 99] on input "text" at bounding box center [287, 97] width 136 height 15
type input "5 years 10 months"
click at [375, 65] on label "Just One Pay Advice" at bounding box center [404, 66] width 58 height 9
click at [378, 65] on input "Just One Pay Advice" at bounding box center [380, 64] width 5 height 5
radio input "true"
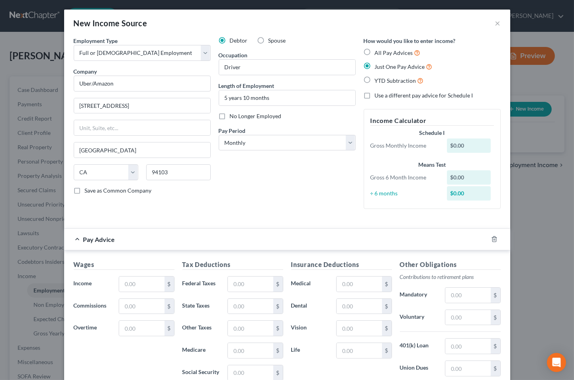
click at [375, 94] on label "Use a different pay advice for Schedule I" at bounding box center [424, 96] width 98 height 8
click at [378, 94] on input "Use a different pay advice for Schedule I" at bounding box center [380, 94] width 5 height 5
checkbox input "true"
click at [148, 283] on div "Wages Income * $ Commissions $ Overtime $" at bounding box center [124, 323] width 109 height 127
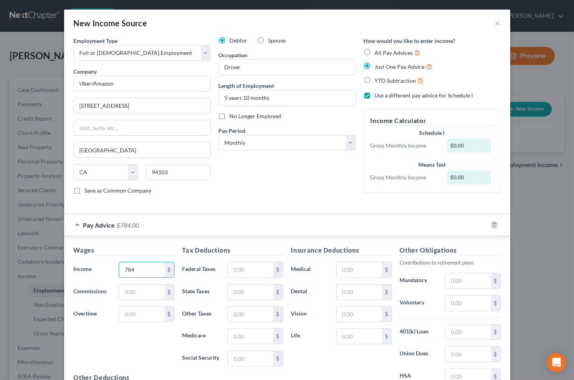
type input "784"
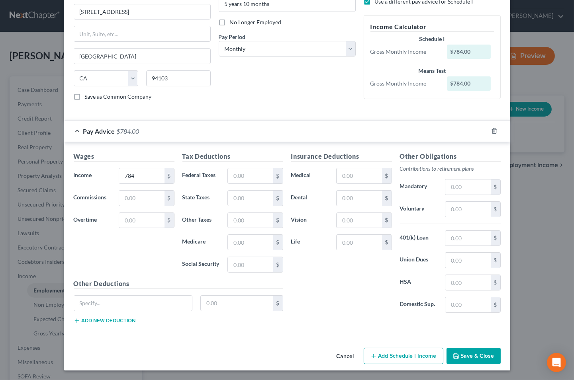
click at [407, 356] on button "Add Schedule I Income" at bounding box center [404, 356] width 80 height 17
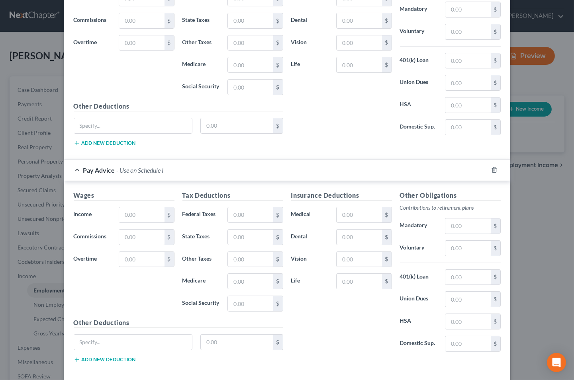
scroll to position [272, 0]
click at [148, 218] on input "text" at bounding box center [141, 214] width 45 height 15
type input "2,000"
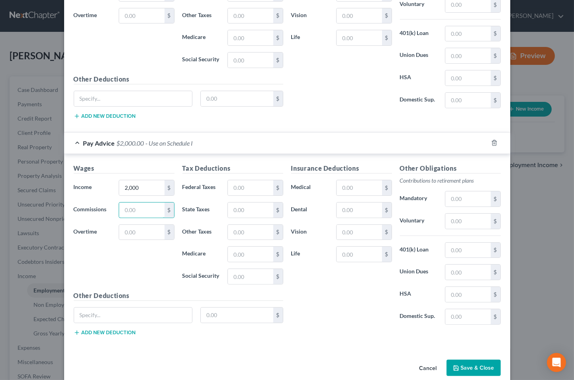
scroll to position [312, 0]
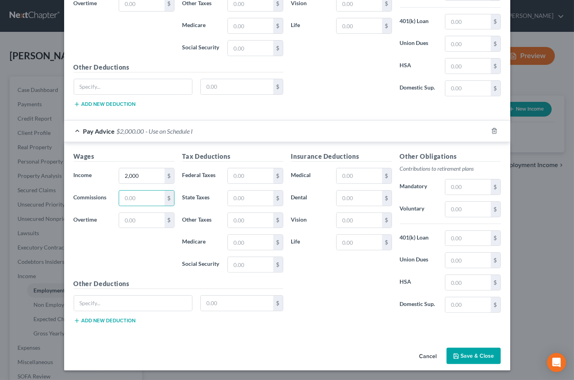
click at [459, 358] on button "Save & Close" at bounding box center [473, 356] width 54 height 17
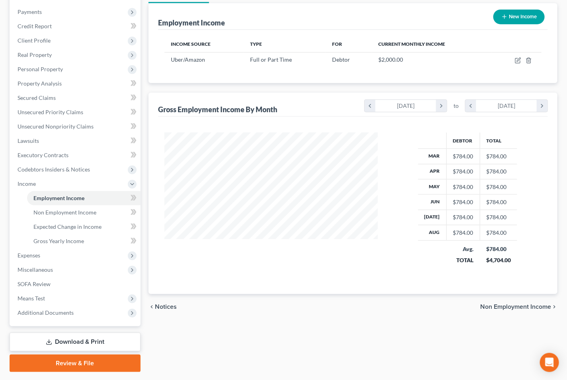
scroll to position [114, 0]
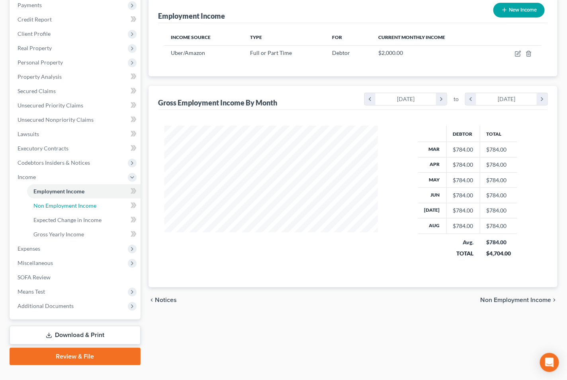
drag, startPoint x: 46, startPoint y: 190, endPoint x: 473, endPoint y: 249, distance: 431.1
click at [46, 202] on span "Non Employment Income" at bounding box center [64, 205] width 63 height 7
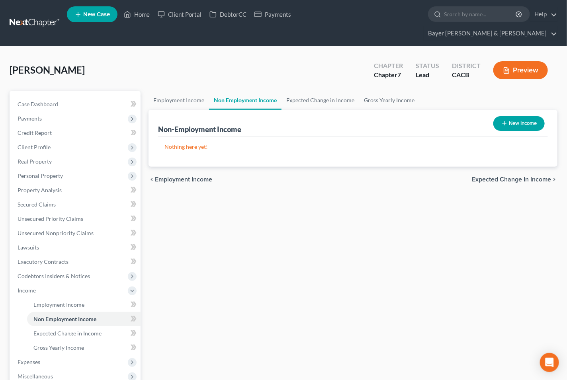
click at [490, 176] on span "Expected Change in Income" at bounding box center [511, 179] width 79 height 6
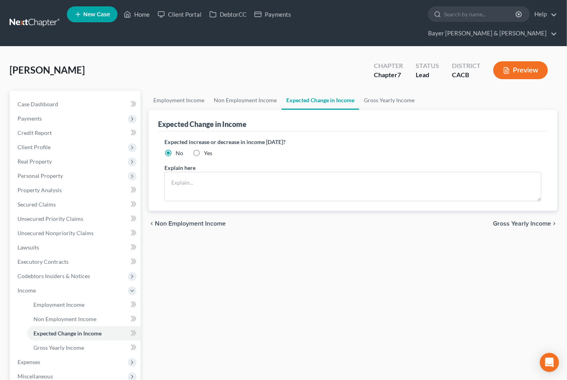
click at [510, 221] on span "Gross Yearly Income" at bounding box center [522, 224] width 58 height 6
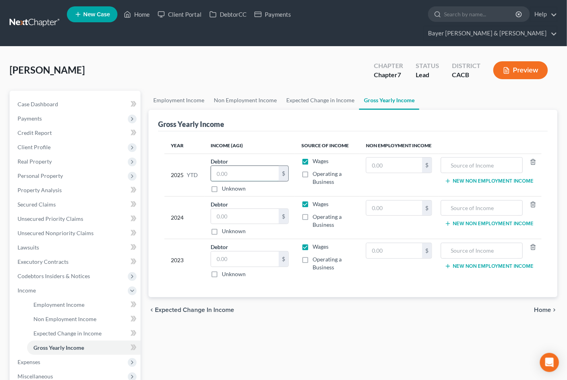
click at [252, 166] on input "text" at bounding box center [245, 173] width 68 height 15
type input "7"
type input "4,700"
click at [256, 209] on input "text" at bounding box center [245, 216] width 68 height 15
type input "2,113"
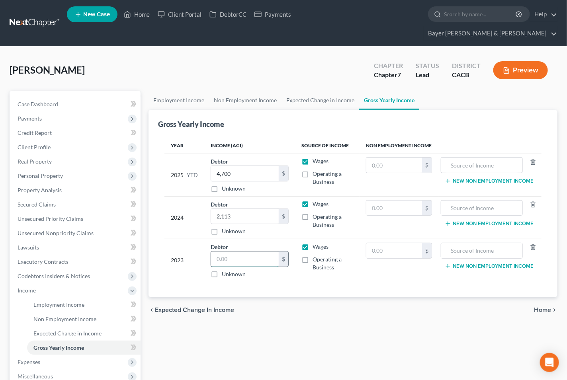
click at [240, 252] on input "text" at bounding box center [245, 259] width 68 height 15
type input "22,786"
click at [546, 307] on span "Home" at bounding box center [542, 310] width 17 height 6
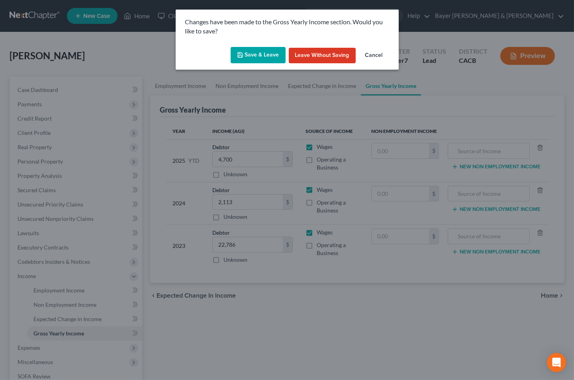
click at [256, 53] on button "Save & Leave" at bounding box center [258, 55] width 55 height 17
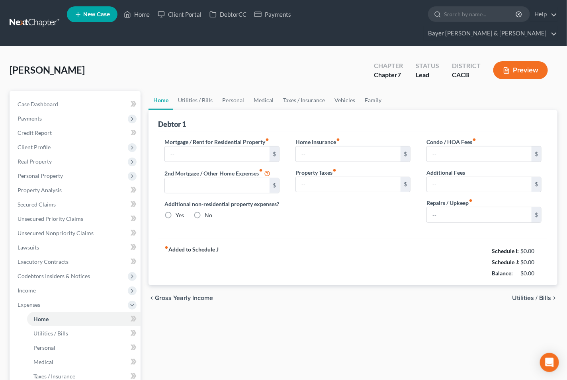
type input "0.00"
radio input "true"
type input "0.00"
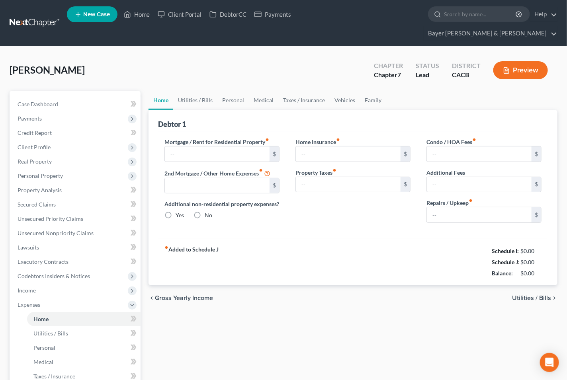
type input "0.00"
click at [179, 147] on input "text" at bounding box center [217, 154] width 105 height 15
type input "800"
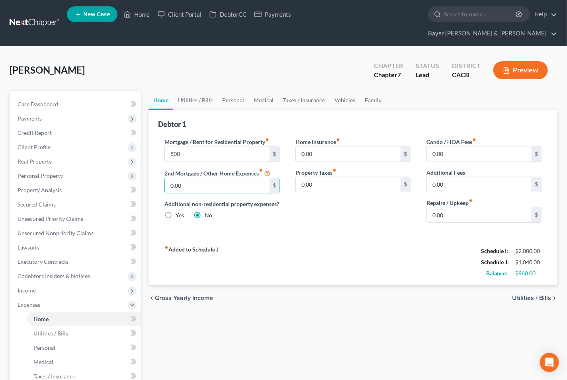
click at [515, 295] on span "Utilities / Bills" at bounding box center [531, 298] width 39 height 6
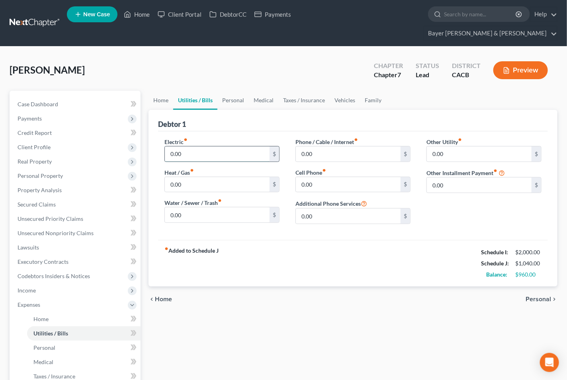
click at [194, 147] on input "0.00" at bounding box center [217, 154] width 105 height 15
type input "25"
type input "250"
click at [538, 296] on span "Personal" at bounding box center [538, 299] width 25 height 6
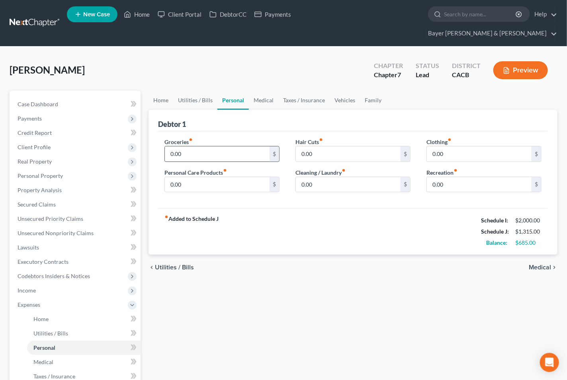
click at [186, 147] on input "0.00" at bounding box center [217, 154] width 105 height 15
type input "1200"
type input "400"
type input "4"
type input "30"
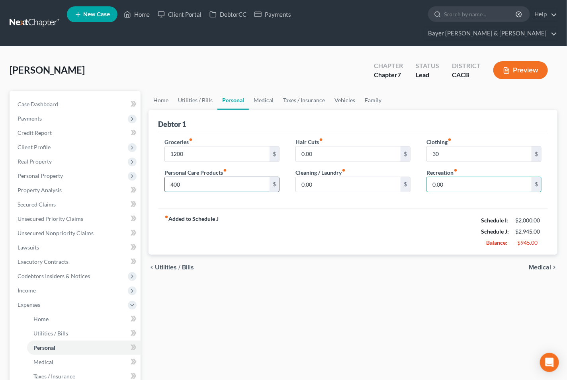
click at [190, 177] on input "400" at bounding box center [217, 184] width 105 height 15
type input "40"
click at [185, 147] on input "1200" at bounding box center [217, 154] width 105 height 15
type input "120"
drag, startPoint x: 268, startPoint y: 80, endPoint x: 255, endPoint y: 80, distance: 13.1
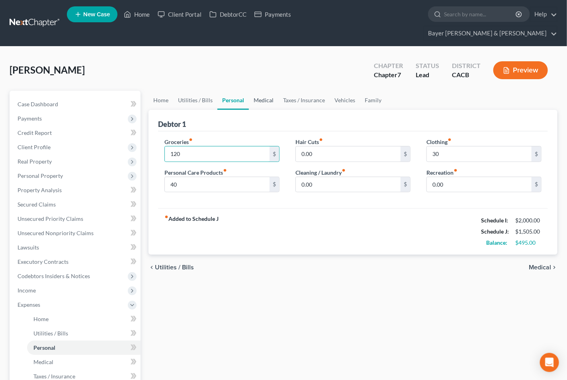
click at [268, 91] on link "Medical" at bounding box center [263, 100] width 29 height 19
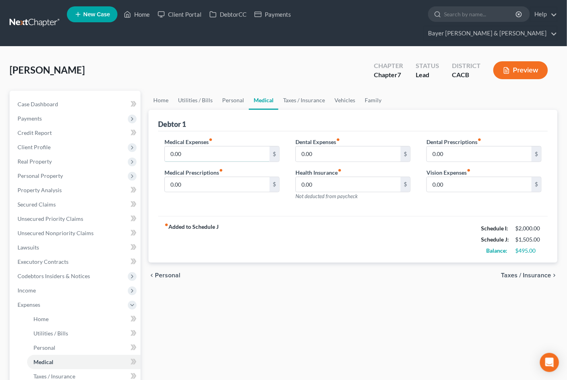
drag, startPoint x: 221, startPoint y: 140, endPoint x: 220, endPoint y: 119, distance: 20.3
click at [221, 147] on input "0.00" at bounding box center [217, 154] width 105 height 15
type input "100"
click at [510, 272] on span "Taxes / Insurance" at bounding box center [526, 275] width 50 height 6
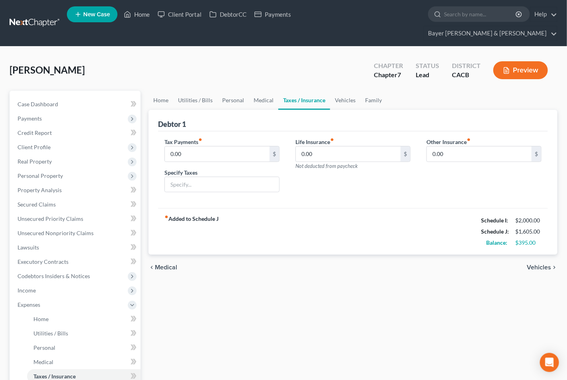
click at [542, 264] on span "Vehicles" at bounding box center [539, 267] width 24 height 6
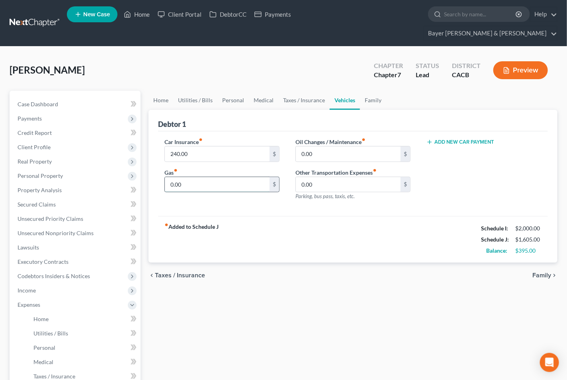
click at [192, 177] on input "0.00" at bounding box center [217, 184] width 105 height 15
type input "600"
click at [233, 91] on link "Personal" at bounding box center [232, 100] width 31 height 19
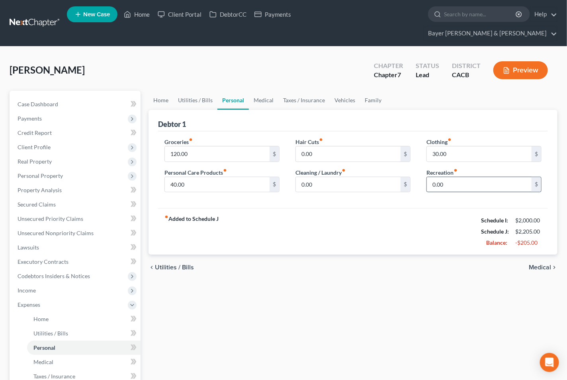
click at [464, 177] on input "0.00" at bounding box center [479, 184] width 105 height 15
type input "10"
click at [363, 91] on link "Family" at bounding box center [373, 100] width 26 height 19
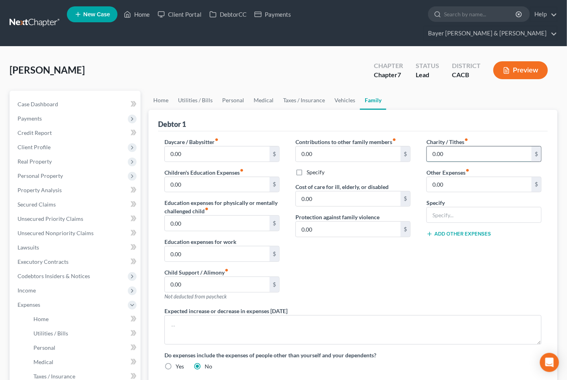
click at [504, 147] on input "0.00" at bounding box center [479, 154] width 105 height 15
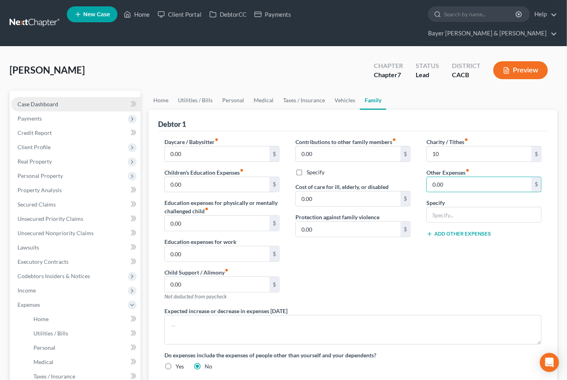
click at [77, 97] on link "Case Dashboard" at bounding box center [75, 104] width 129 height 14
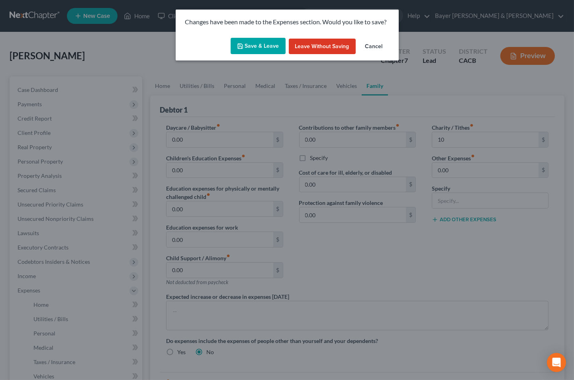
click at [265, 41] on button "Save & Leave" at bounding box center [258, 46] width 55 height 17
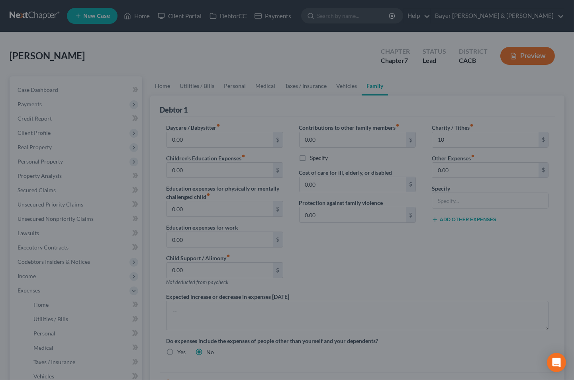
type input "10.00"
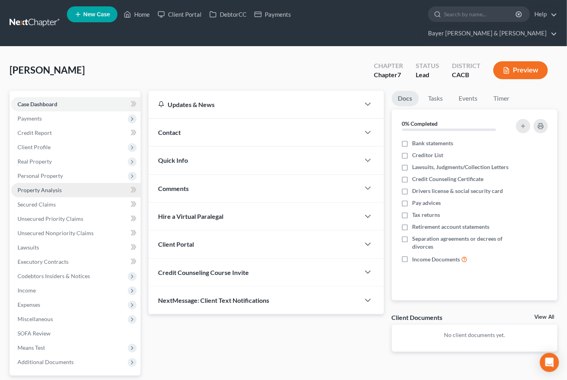
click at [72, 169] on span "Personal Property" at bounding box center [75, 176] width 129 height 14
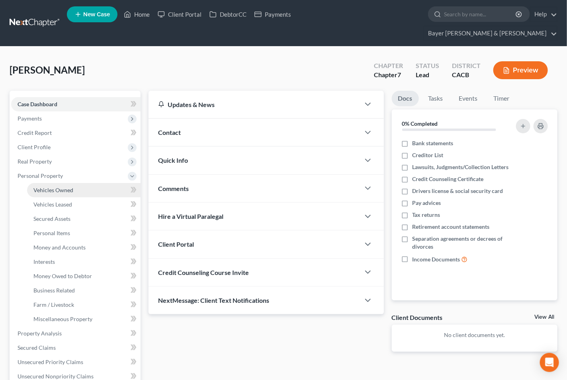
click at [60, 187] on span "Vehicles Owned" at bounding box center [53, 190] width 40 height 7
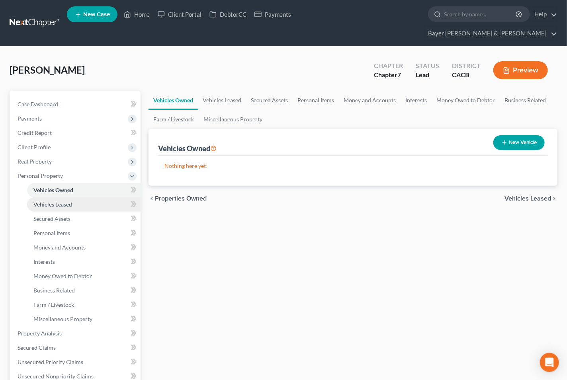
click at [58, 201] on span "Vehicles Leased" at bounding box center [52, 204] width 39 height 7
click at [54, 187] on span "Vehicles Owned" at bounding box center [53, 190] width 40 height 7
click at [506, 139] on icon "button" at bounding box center [504, 142] width 6 height 6
select select "0"
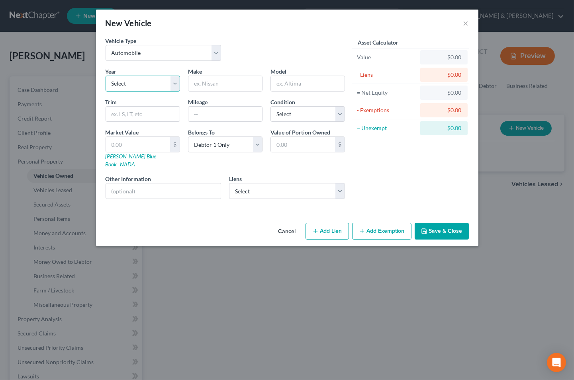
click at [173, 83] on select "Select 2026 2025 2024 2023 2022 2021 2020 2019 2018 2017 2016 2015 2014 2013 20…" at bounding box center [143, 84] width 74 height 16
select select "5"
click at [106, 76] on select "Select 2026 2025 2024 2023 2022 2021 2020 2019 2018 2017 2016 2015 2014 2013 20…" at bounding box center [143, 84] width 74 height 16
click at [223, 83] on input "text" at bounding box center [225, 83] width 74 height 15
type input "Honda"
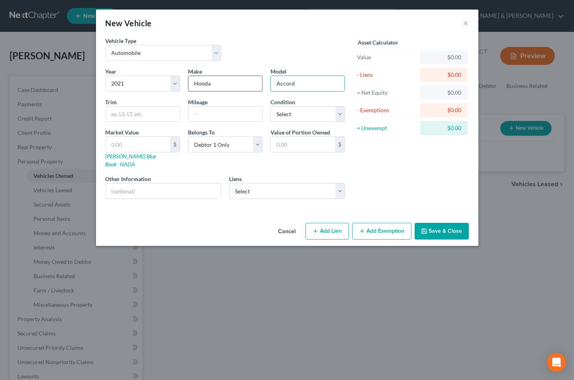
type input "Accord"
type input "13000"
click at [150, 143] on input "text" at bounding box center [138, 144] width 64 height 15
type input "1"
type input "1.00"
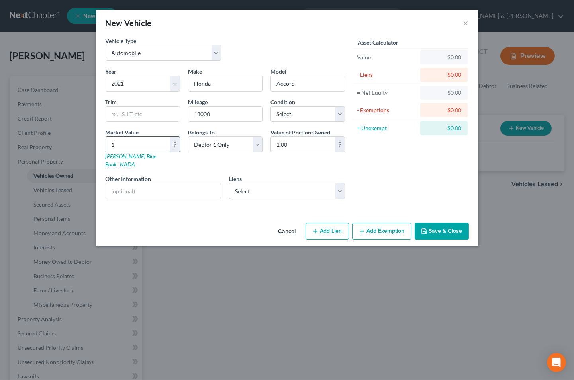
type input "16"
type input "16.00"
type input "160"
type input "160.00"
type input "1600"
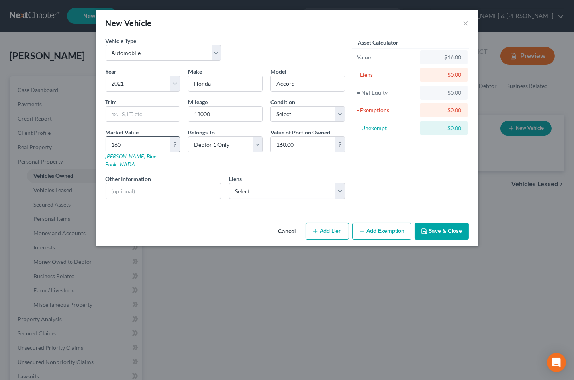
type input "1,600.00"
click at [126, 129] on label "Market Value" at bounding box center [122, 132] width 33 height 8
click at [126, 139] on input "1,600" at bounding box center [138, 144] width 64 height 15
type input "1"
type input "1.00"
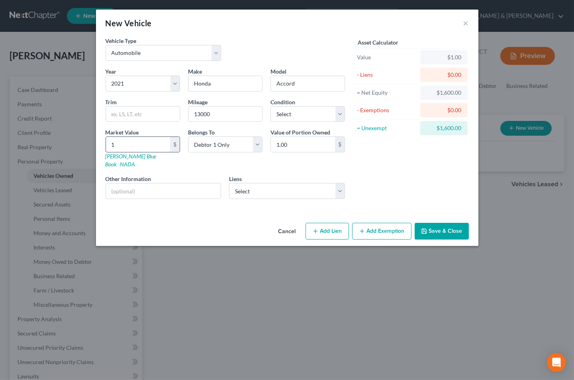
type input "16"
type input "16.00"
type input "160"
type input "160.00"
type input "1600"
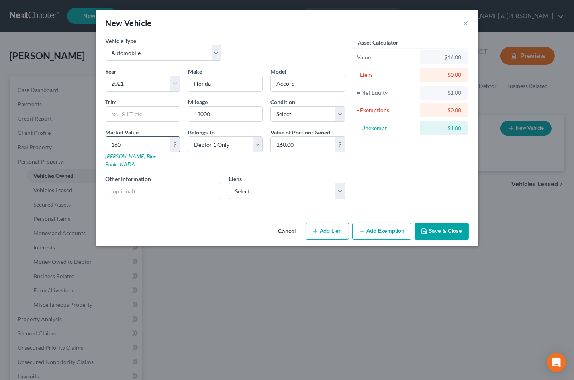
type input "1,600.00"
type input "1,6000"
type input "16,000.00"
type input "16,000"
click at [156, 184] on input "text" at bounding box center [163, 191] width 115 height 15
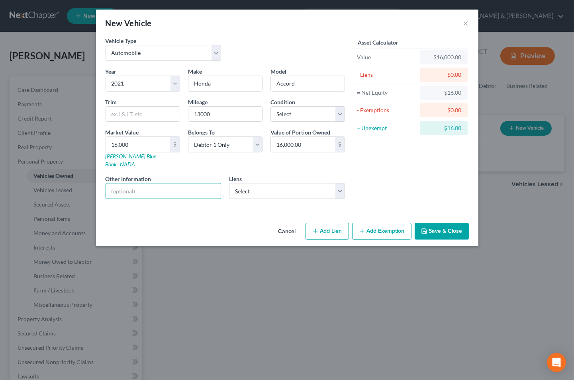
click at [351, 183] on div "Asset Calculator Value $16,000.00 - Liens $0.00 = Net Equity $16.00 - Exemption…" at bounding box center [411, 121] width 124 height 169
click at [343, 184] on select "Select Nuvision Fcu - $29,556.00 Honda Financial - $12,000.00" at bounding box center [287, 191] width 116 height 16
select select "1"
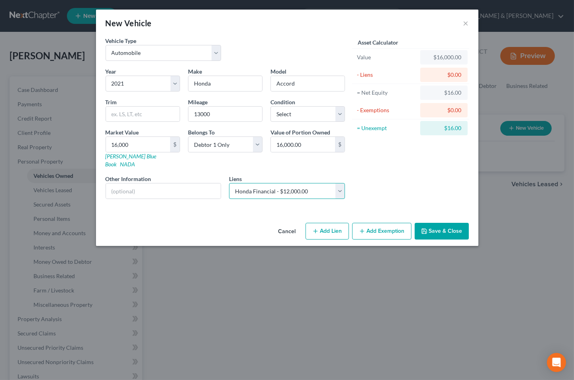
click at [229, 183] on select "Select Nuvision Fcu - $29,556.00 Honda Financial - $12,000.00" at bounding box center [287, 191] width 116 height 16
select select
select select "4"
select select "0"
select select "2"
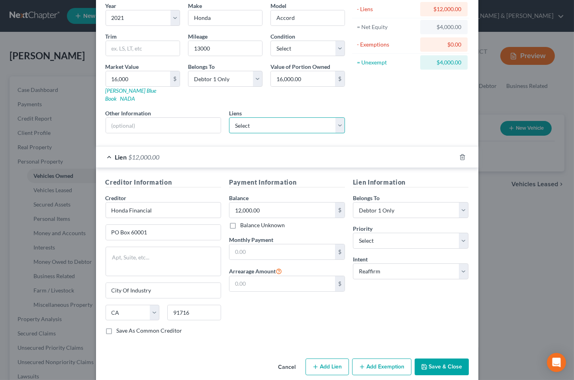
scroll to position [69, 0]
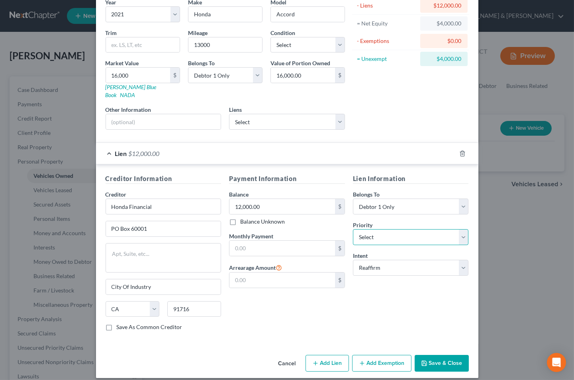
click at [462, 229] on select "Select 1st 2nd 3rd 4th 5th 6th 7th 8th 9th 10th 11th 12th 13th 14th 15th 16th 1…" at bounding box center [411, 237] width 116 height 16
select select "0"
click at [353, 229] on select "Select 1st 2nd 3rd 4th 5th 6th 7th 8th 9th 10th 11th 12th 13th 14th 15th 16th 1…" at bounding box center [411, 237] width 116 height 16
click at [452, 355] on button "Save & Close" at bounding box center [442, 363] width 54 height 17
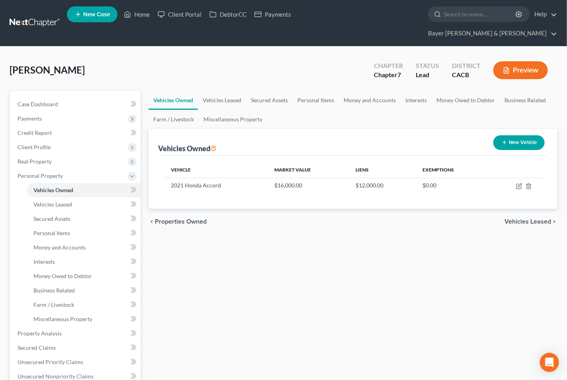
click at [506, 139] on icon "button" at bounding box center [504, 142] width 6 height 6
select select "0"
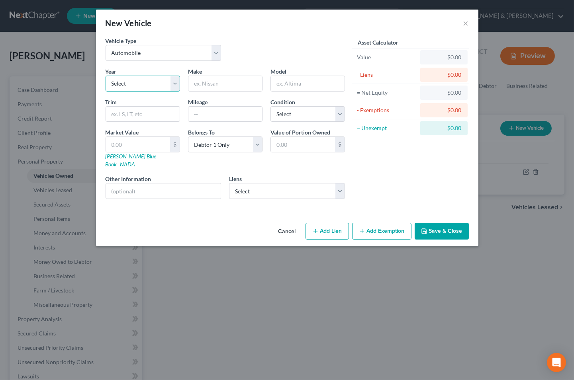
click at [176, 79] on select "Select 2026 2025 2024 2023 2022 2021 2020 2019 2018 2017 2016 2015 2014 2013 20…" at bounding box center [143, 84] width 74 height 16
select select "3"
click at [106, 76] on select "Select 2026 2025 2024 2023 2022 2021 2020 2019 2018 2017 2016 2015 2014 2013 20…" at bounding box center [143, 84] width 74 height 16
click at [237, 82] on input "text" at bounding box center [225, 83] width 74 height 15
type input "Toyota"
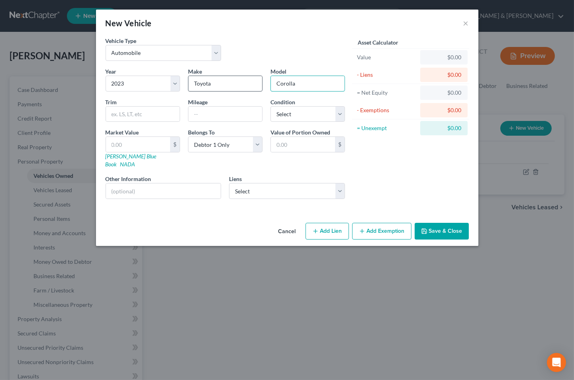
type input "Corolla"
type input "29000"
click at [144, 145] on input "text" at bounding box center [138, 144] width 64 height 15
type input "1"
type input "1.00"
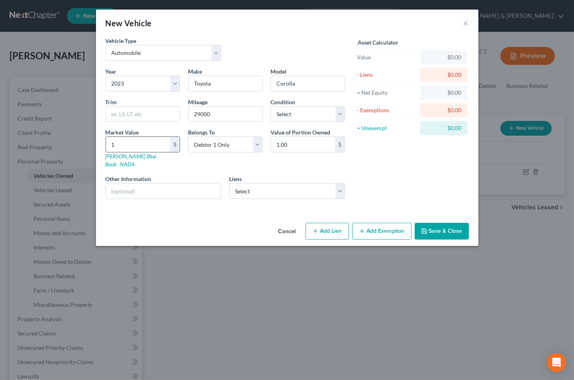
type input "16"
type input "16.00"
type input "165"
type input "165.00"
type input "1650"
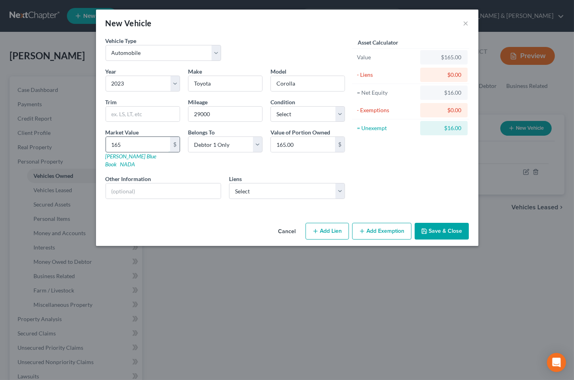
type input "1,650.00"
type input "1,6500"
type input "16,500.00"
type input "16,500"
click at [340, 183] on select "Select Nuvision Fcu - $29,556.00" at bounding box center [287, 191] width 116 height 16
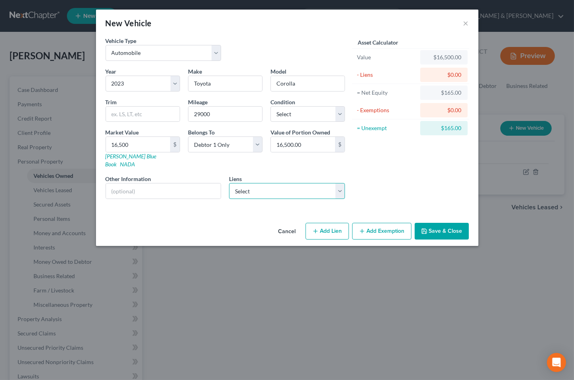
select select "4"
select select "0"
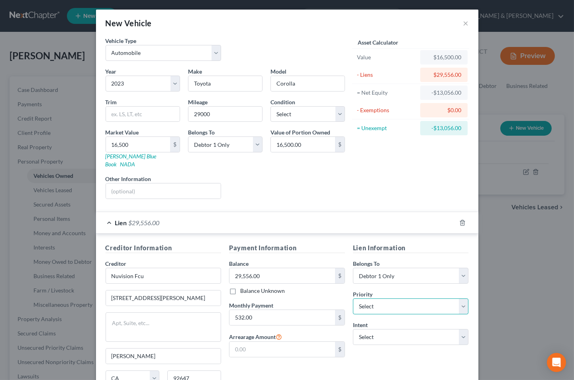
click at [459, 301] on select "Select 1st 2nd 3rd 4th 5th 6th 7th 8th 9th 10th 11th 12th 13th 14th 15th 16th 1…" at bounding box center [411, 307] width 116 height 16
select select "0"
click at [353, 299] on select "Select 1st 2nd 3rd 4th 5th 6th 7th 8th 9th 10th 11th 12th 13th 14th 15th 16th 1…" at bounding box center [411, 307] width 116 height 16
click at [461, 333] on select "Select Surrender Redeem Reaffirm Avoid Other" at bounding box center [411, 337] width 116 height 16
select select "2"
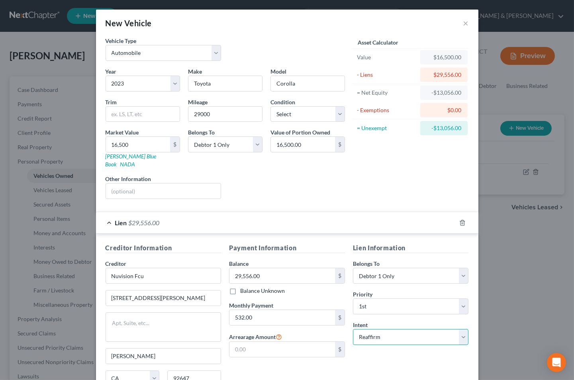
click at [353, 329] on select "Select Surrender Redeem Reaffirm Avoid Other" at bounding box center [411, 337] width 116 height 16
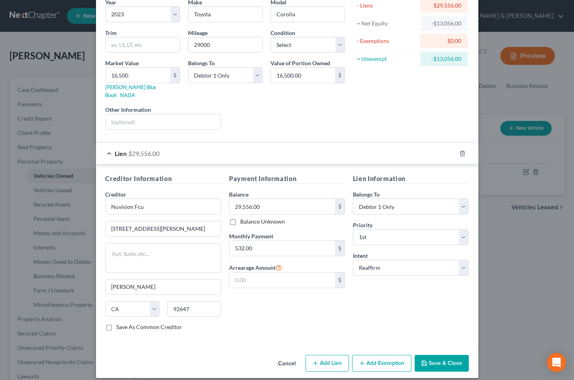
click at [445, 357] on button "Save & Close" at bounding box center [442, 363] width 54 height 17
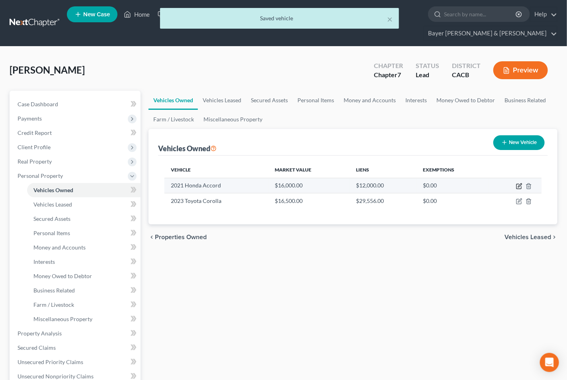
drag, startPoint x: 518, startPoint y: 170, endPoint x: 484, endPoint y: 166, distance: 34.5
click at [518, 183] on icon "button" at bounding box center [519, 186] width 6 height 6
select select "0"
select select "5"
select select "0"
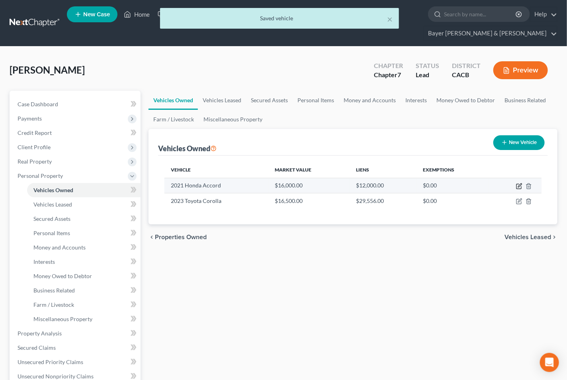
select select "4"
select select "0"
select select "2"
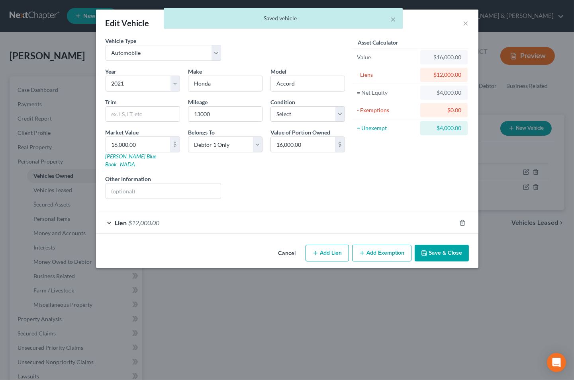
click at [106, 215] on div "Lien $12,000.00" at bounding box center [276, 222] width 360 height 21
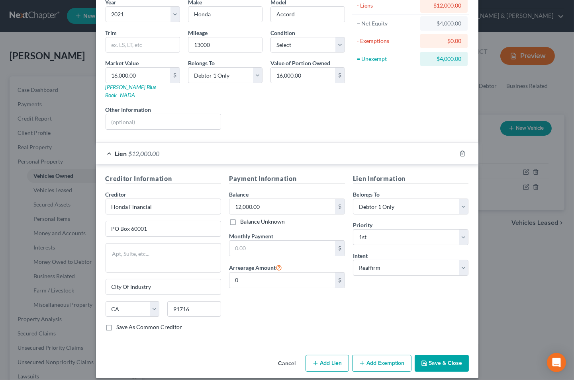
click at [373, 359] on button "Add Exemption" at bounding box center [381, 363] width 59 height 17
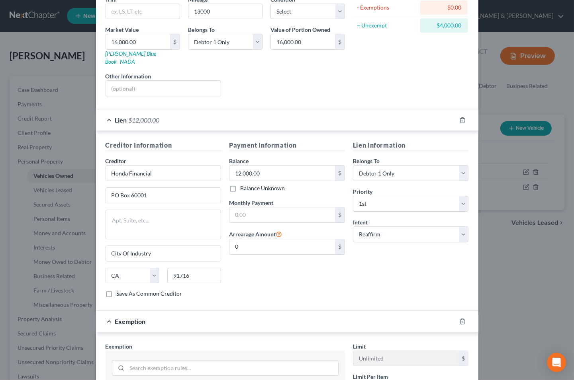
scroll to position [202, 0]
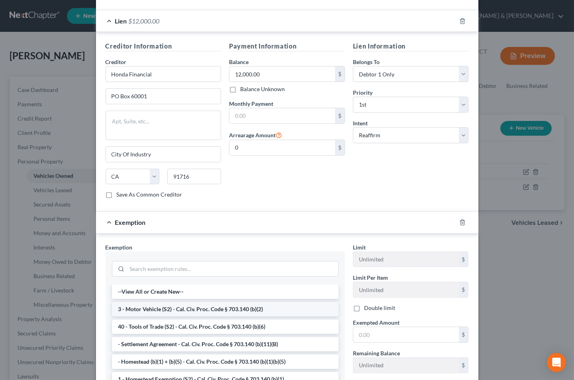
click at [177, 302] on li "3 - Motor Vehicle (S2) - Cal. Civ. Proc. Code § 703.140 (b)(2)" at bounding box center [225, 309] width 227 height 14
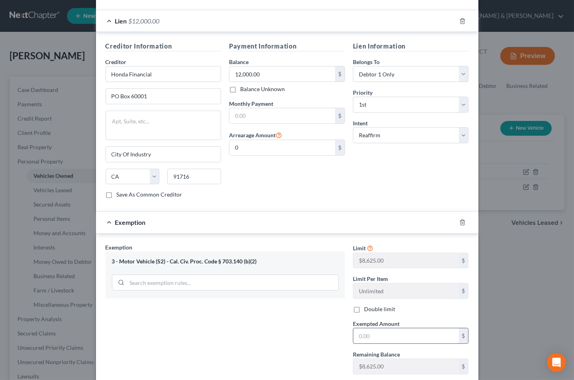
click at [372, 329] on input "text" at bounding box center [406, 336] width 106 height 15
type input "8,625"
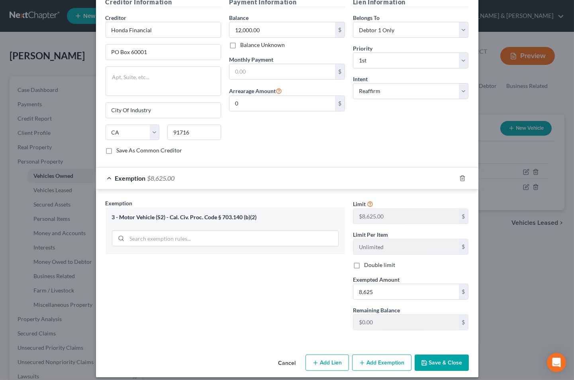
click at [427, 355] on button "Save & Close" at bounding box center [442, 363] width 54 height 17
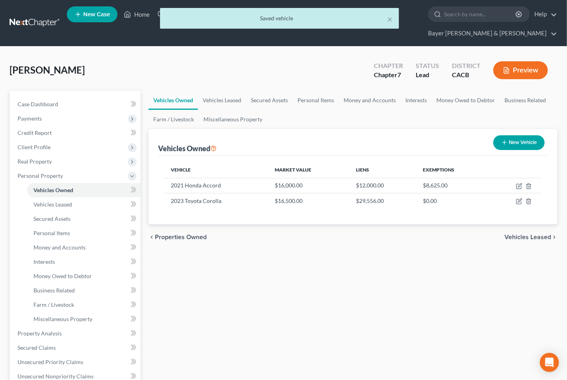
click at [538, 234] on span "Vehicles Leased" at bounding box center [528, 237] width 47 height 6
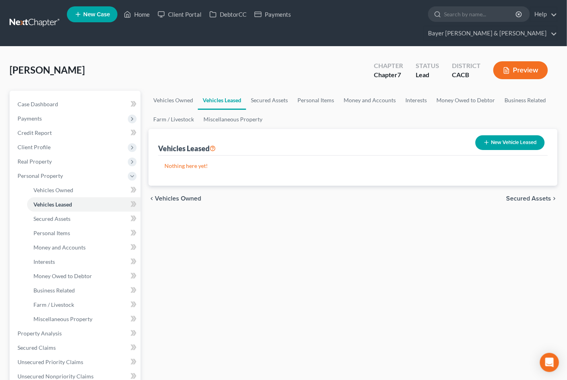
click at [518, 196] on span "Secured Assets" at bounding box center [528, 199] width 45 height 6
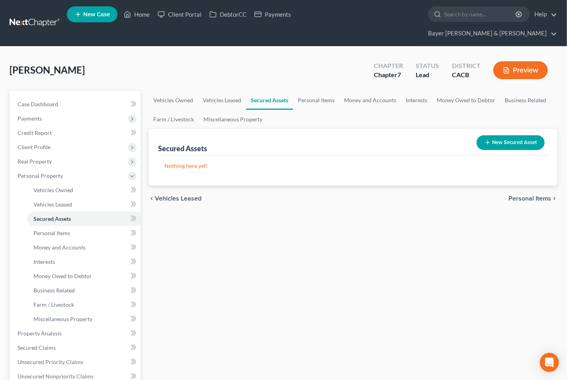
click at [539, 196] on span "Personal Items" at bounding box center [530, 199] width 43 height 6
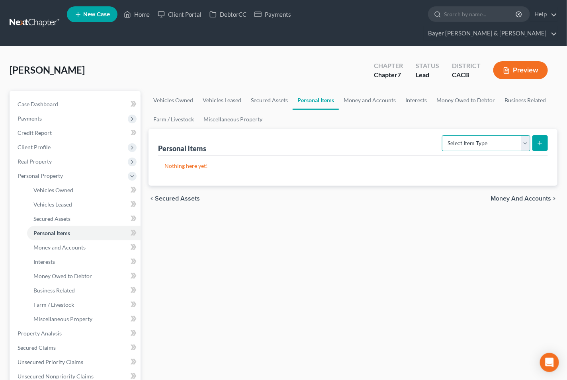
click at [523, 135] on select "Select Item Type Clothing Collectibles Of Value Electronics Firearms Household …" at bounding box center [486, 143] width 88 height 16
select select "clothing"
click at [443, 135] on select "Select Item Type Clothing Collectibles Of Value Electronics Firearms Household …" at bounding box center [486, 143] width 88 height 16
click at [542, 140] on icon "submit" at bounding box center [540, 143] width 6 height 6
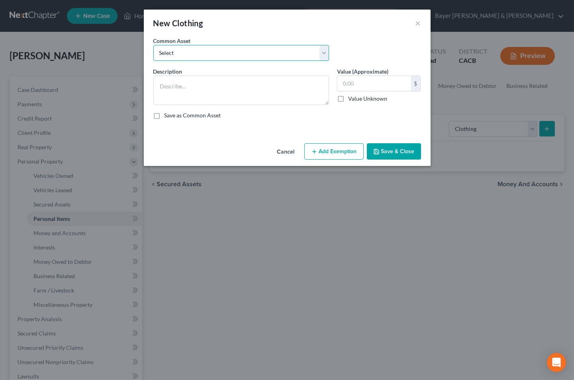
drag, startPoint x: 323, startPoint y: 55, endPoint x: 296, endPoint y: 60, distance: 28.0
click at [323, 55] on select "Select Clothing" at bounding box center [241, 53] width 176 height 16
select select "0"
click at [153, 45] on select "Select Clothing" at bounding box center [241, 53] width 176 height 16
type textarea "Clothing"
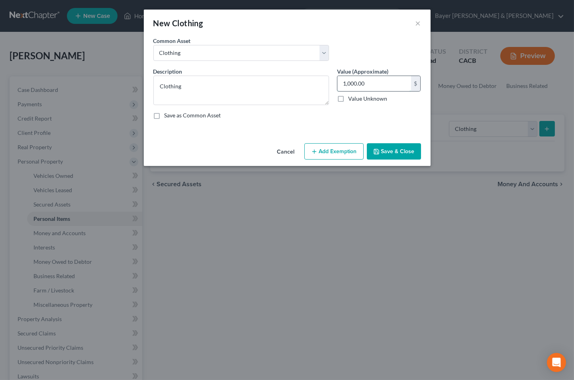
click at [373, 84] on input "1,000.00" at bounding box center [374, 83] width 74 height 15
type input "200"
click at [339, 150] on button "Add Exemption" at bounding box center [333, 151] width 59 height 17
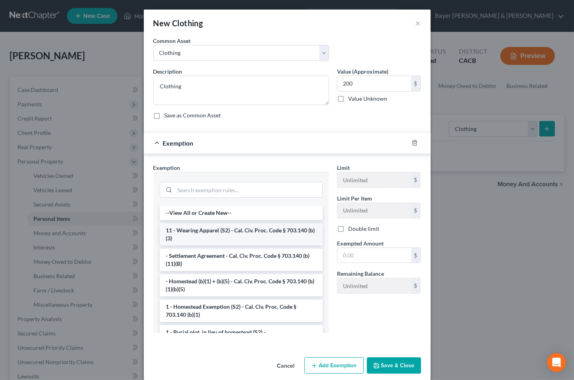
click at [200, 235] on li "11 - Wearing Apparel (S2) - Cal. Civ. Proc. Code § 703.140 (b)(3)" at bounding box center [241, 234] width 163 height 22
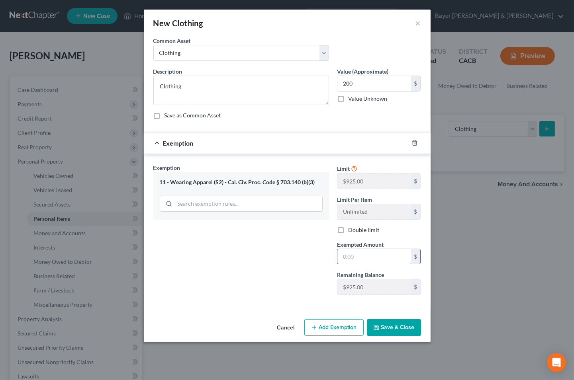
click at [391, 259] on input "text" at bounding box center [374, 256] width 74 height 15
type input "200"
drag, startPoint x: 395, startPoint y: 334, endPoint x: 392, endPoint y: 327, distance: 7.0
click at [394, 334] on button "Save & Close" at bounding box center [394, 327] width 54 height 17
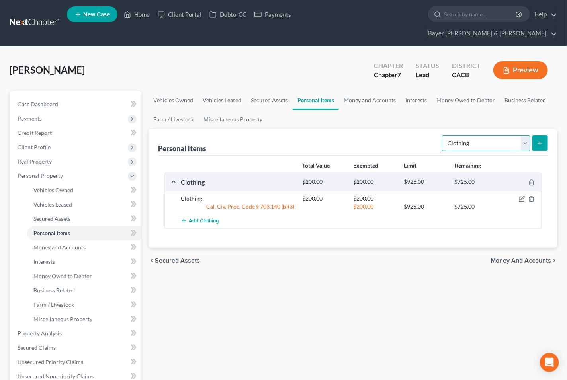
click at [525, 135] on select "Select Item Type Clothing Collectibles Of Value Electronics Firearms Household …" at bounding box center [486, 143] width 88 height 16
select select "electronics"
click at [443, 135] on select "Select Item Type Clothing Collectibles Of Value Electronics Firearms Household …" at bounding box center [486, 143] width 88 height 16
click at [542, 135] on button "submit" at bounding box center [540, 143] width 16 height 16
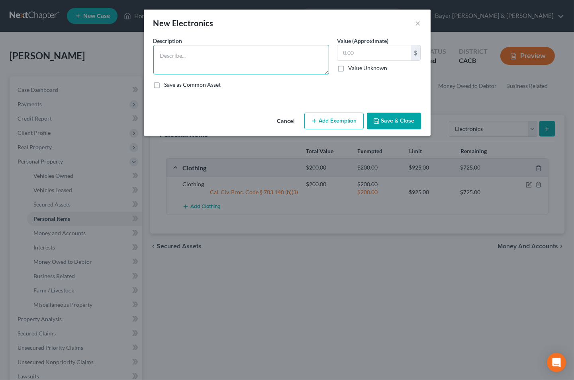
click at [204, 49] on textarea at bounding box center [241, 59] width 176 height 29
type textarea "Television $50; computer $300; printer $25."
type input "375"
click at [321, 114] on button "Add Exemption" at bounding box center [333, 121] width 59 height 17
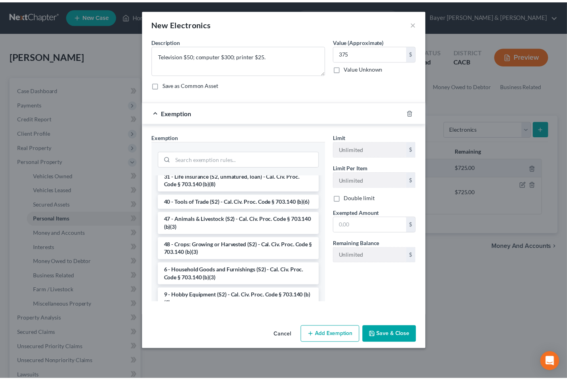
scroll to position [663, 0]
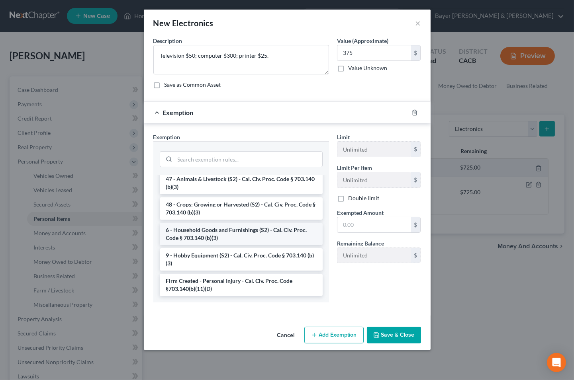
click at [239, 244] on li "6 - Household Goods and Furnishings (S2) - Cal. Civ. Proc. Code § 703.140 (b)(3)" at bounding box center [241, 234] width 163 height 22
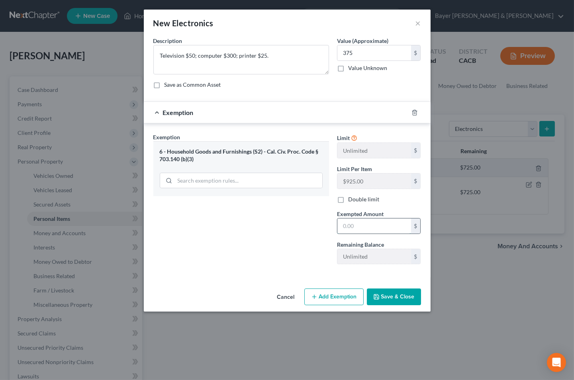
click at [358, 223] on input "text" at bounding box center [374, 226] width 74 height 15
type input "375"
click at [407, 292] on button "Save & Close" at bounding box center [394, 297] width 54 height 17
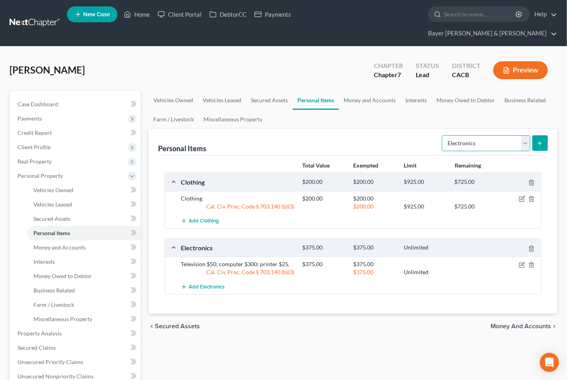
click at [525, 135] on select "Select Item Type Clothing Collectibles Of Value Electronics Firearms Household …" at bounding box center [486, 143] width 88 height 16
select select "household_goods"
click at [443, 135] on select "Select Item Type Clothing Collectibles Of Value Electronics Firearms Household …" at bounding box center [486, 143] width 88 height 16
click at [539, 140] on icon "submit" at bounding box center [540, 143] width 6 height 6
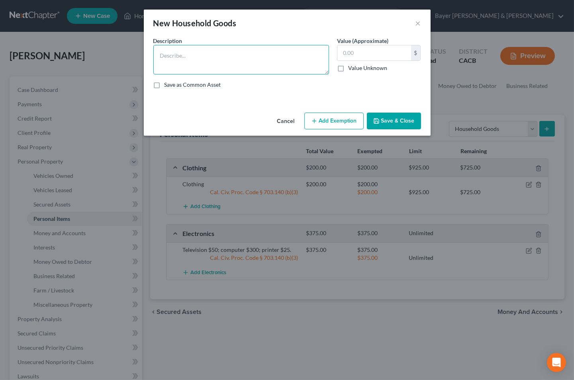
click at [223, 70] on textarea at bounding box center [241, 59] width 176 height 29
type textarea "Household goods"
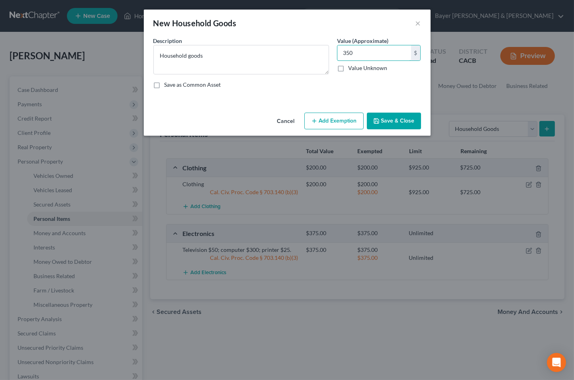
type input "350"
click at [327, 124] on button "Add Exemption" at bounding box center [333, 121] width 59 height 17
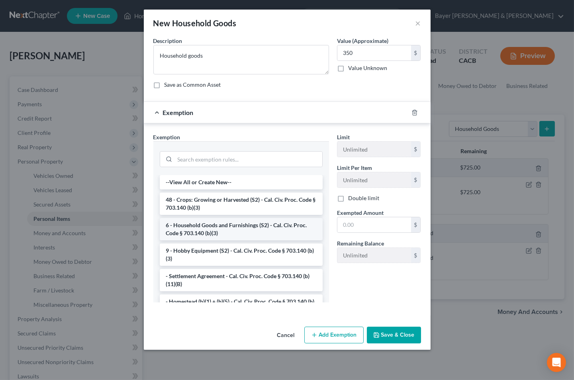
click at [193, 226] on li "6 - Household Goods and Furnishings (S2) - Cal. Civ. Proc. Code § 703.140 (b)(3)" at bounding box center [241, 229] width 163 height 22
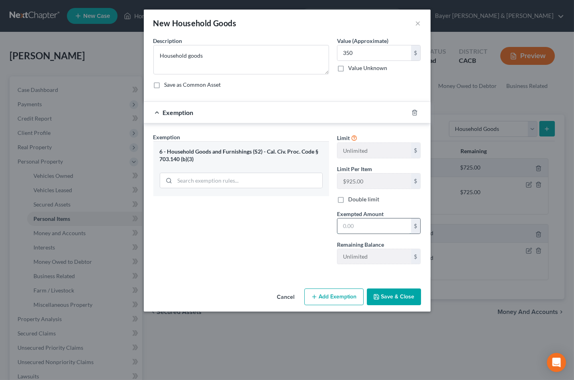
click at [367, 226] on input "text" at bounding box center [374, 226] width 74 height 15
type input "350"
click at [403, 301] on button "Save & Close" at bounding box center [394, 297] width 54 height 17
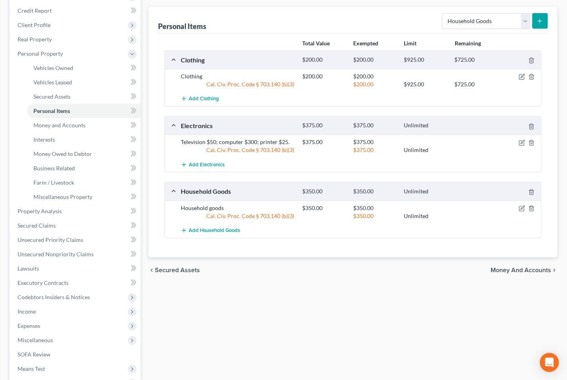
scroll to position [133, 0]
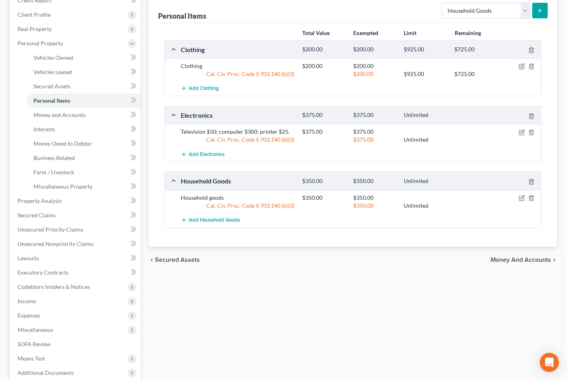
click at [509, 247] on div "chevron_left Secured Assets Money and Accounts chevron_right" at bounding box center [353, 259] width 409 height 25
click at [522, 257] on span "Money and Accounts" at bounding box center [521, 260] width 61 height 6
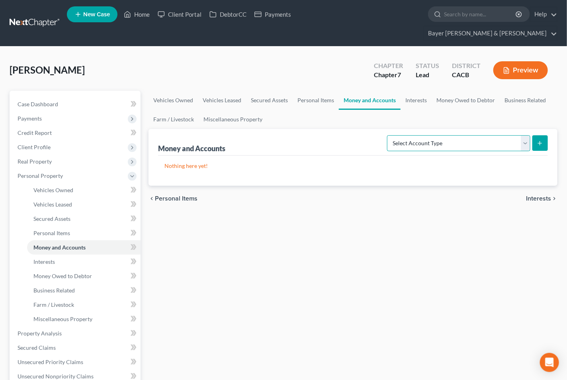
click at [522, 135] on select "Select Account Type Brokerage Cash on Hand Certificates of Deposit Checking Acc…" at bounding box center [458, 143] width 143 height 16
select select "checking"
click at [389, 135] on select "Select Account Type Brokerage Cash on Hand Certificates of Deposit Checking Acc…" at bounding box center [458, 143] width 143 height 16
click at [542, 140] on icon "submit" at bounding box center [540, 143] width 6 height 6
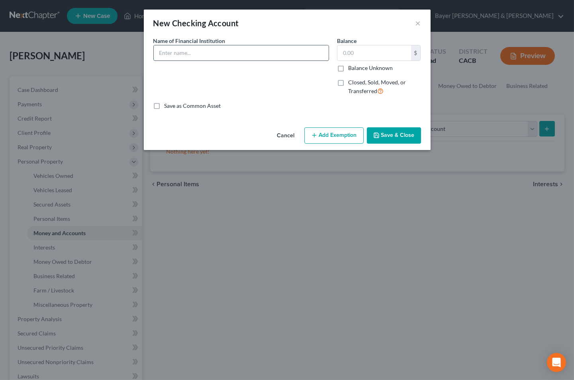
click at [203, 45] on input "text" at bounding box center [241, 52] width 175 height 15
type input "Chase"
type input "800"
click at [334, 137] on button "Add Exemption" at bounding box center [333, 135] width 59 height 17
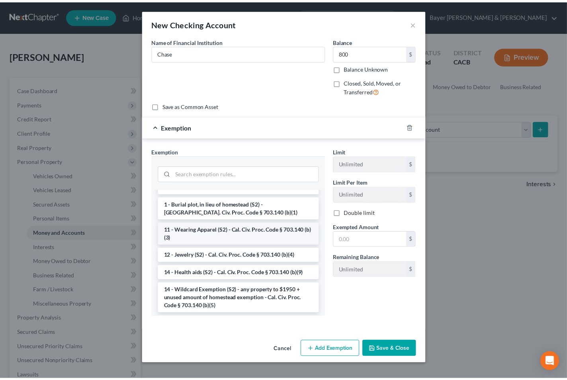
scroll to position [88, 0]
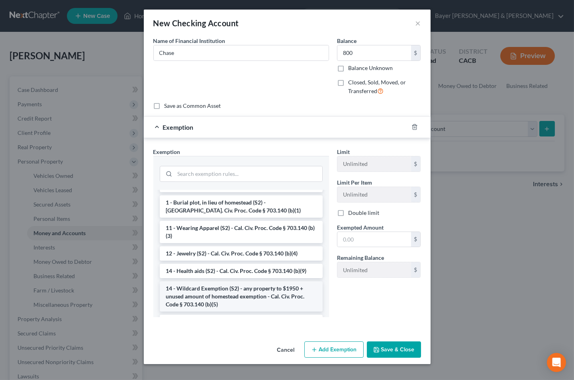
click at [241, 292] on li "14 - Wildcard Exemption (S2) - any property to $1950 + unused amount of homeste…" at bounding box center [241, 297] width 163 height 30
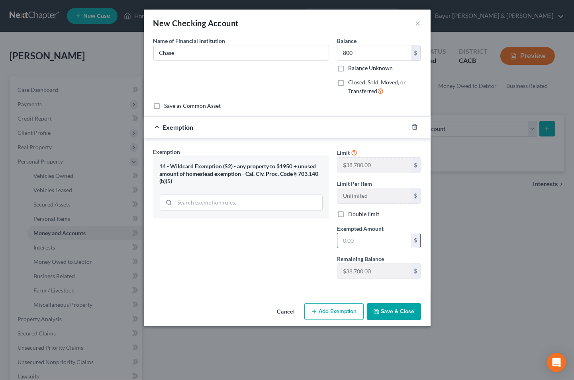
click at [359, 239] on input "text" at bounding box center [374, 240] width 74 height 15
type input "800"
click at [391, 309] on button "Save & Close" at bounding box center [394, 311] width 54 height 17
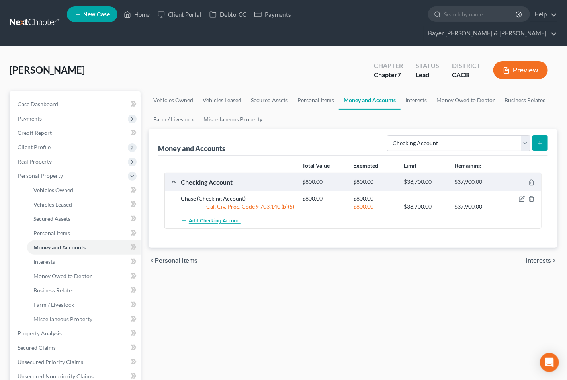
click at [204, 218] on span "Add Checking Account" at bounding box center [215, 221] width 52 height 6
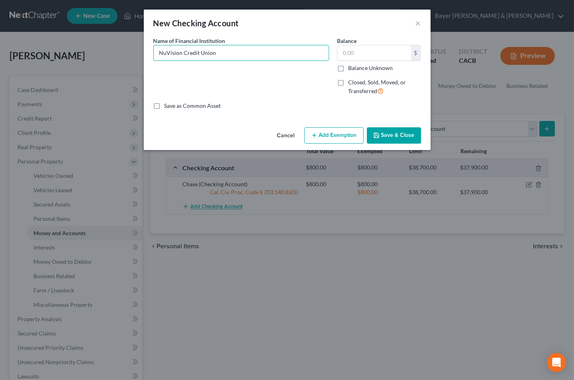
type input "NuVision Credit Union"
type input "0.00"
click at [381, 137] on button "Save & Close" at bounding box center [394, 135] width 54 height 17
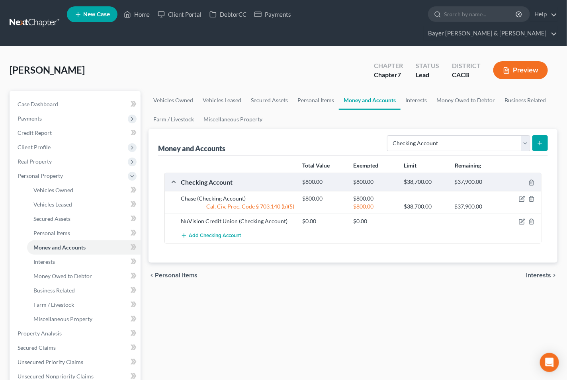
click at [531, 272] on span "Interests" at bounding box center [538, 275] width 25 height 6
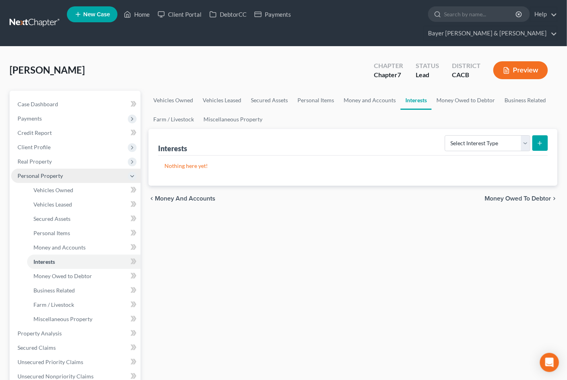
click at [133, 176] on polyline at bounding box center [132, 177] width 3 height 2
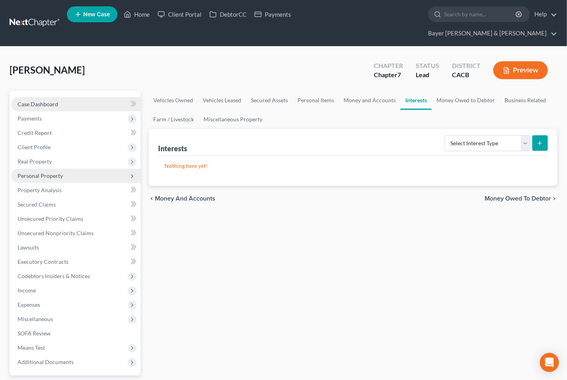
click at [50, 101] on span "Case Dashboard" at bounding box center [38, 104] width 41 height 7
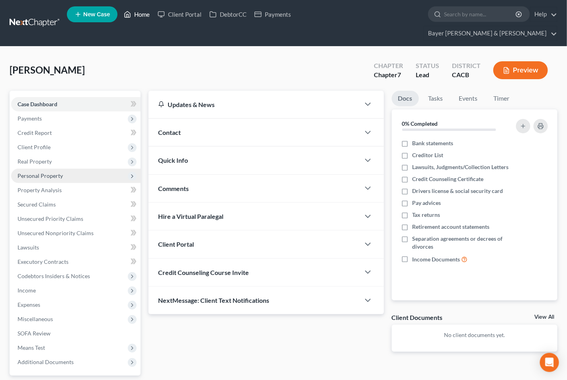
click at [138, 12] on link "Home" at bounding box center [137, 14] width 34 height 14
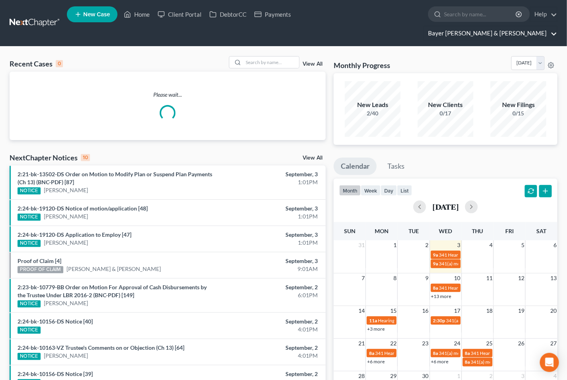
click at [554, 26] on link "Bayer [PERSON_NAME] & [PERSON_NAME]" at bounding box center [490, 33] width 133 height 14
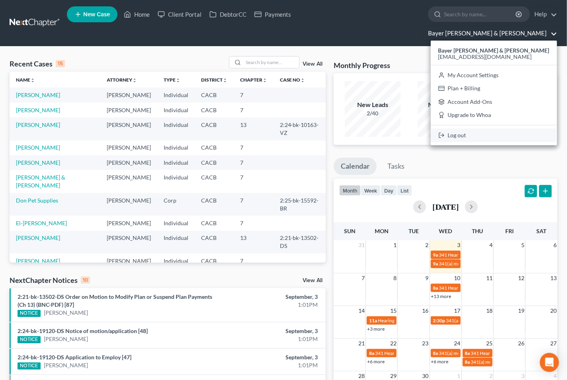
click at [485, 129] on link "Log out" at bounding box center [494, 136] width 126 height 14
